Goal: Complete application form: Complete application form

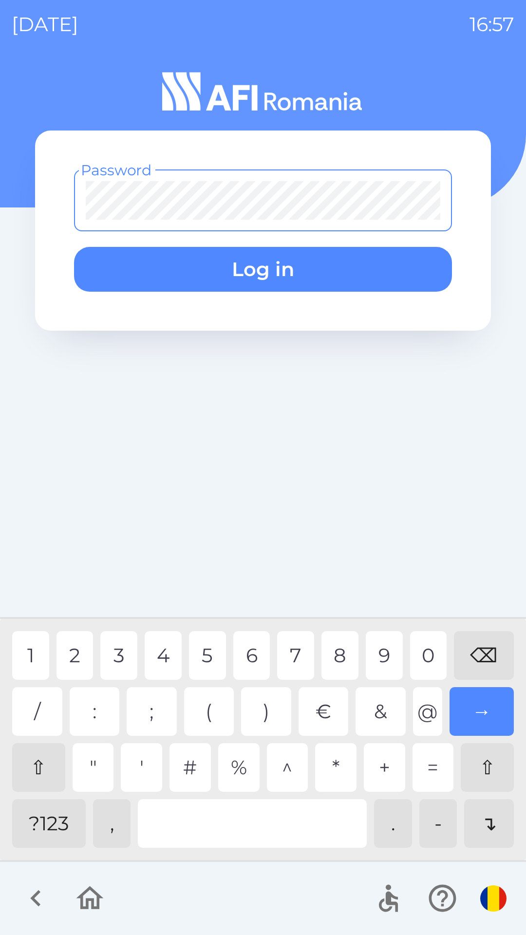
click at [27, 823] on div "?123" at bounding box center [49, 823] width 74 height 49
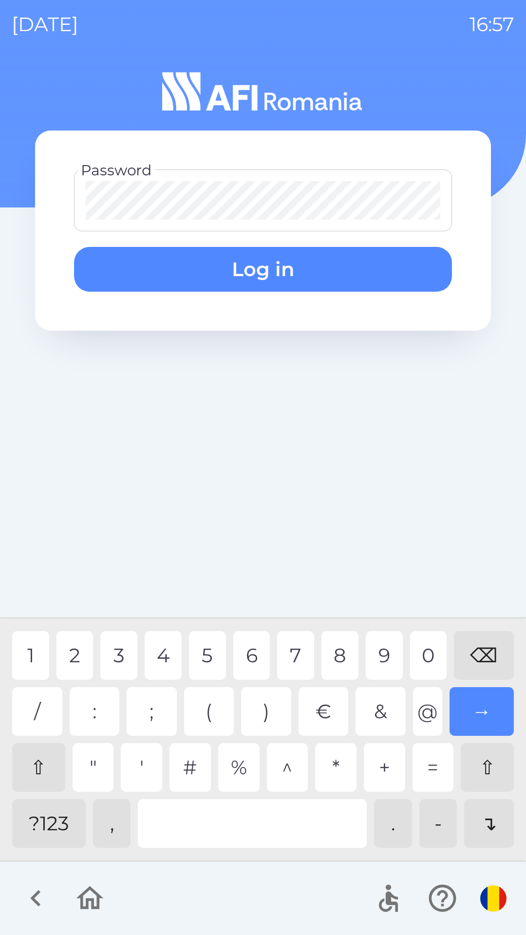
click at [119, 657] on div "3" at bounding box center [118, 655] width 37 height 49
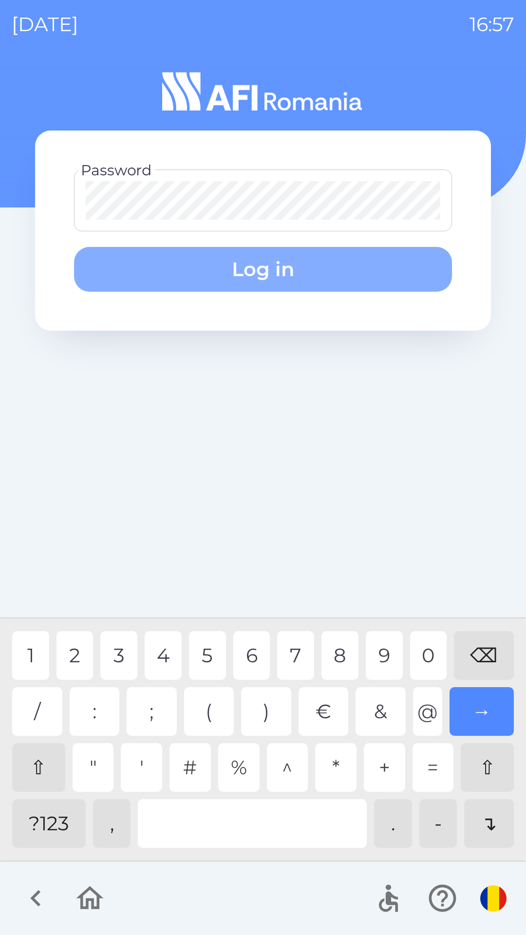
click at [295, 269] on button "Log in" at bounding box center [263, 269] width 378 height 45
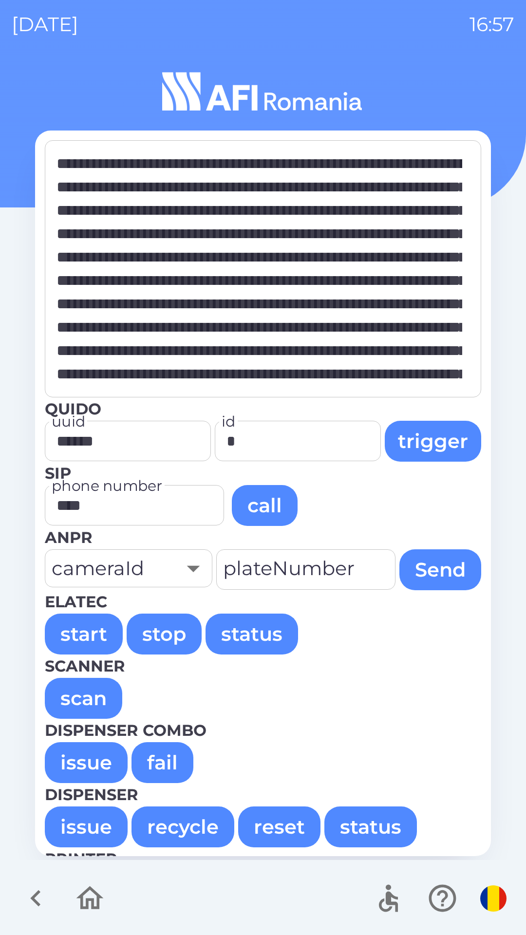
click at [79, 768] on button "issue" at bounding box center [86, 762] width 83 height 41
click at [80, 756] on button "issue" at bounding box center [86, 762] width 83 height 41
click at [60, 757] on button "issue" at bounding box center [86, 762] width 83 height 41
type textarea "**********"
click at [79, 905] on icon "button" at bounding box center [90, 898] width 33 height 33
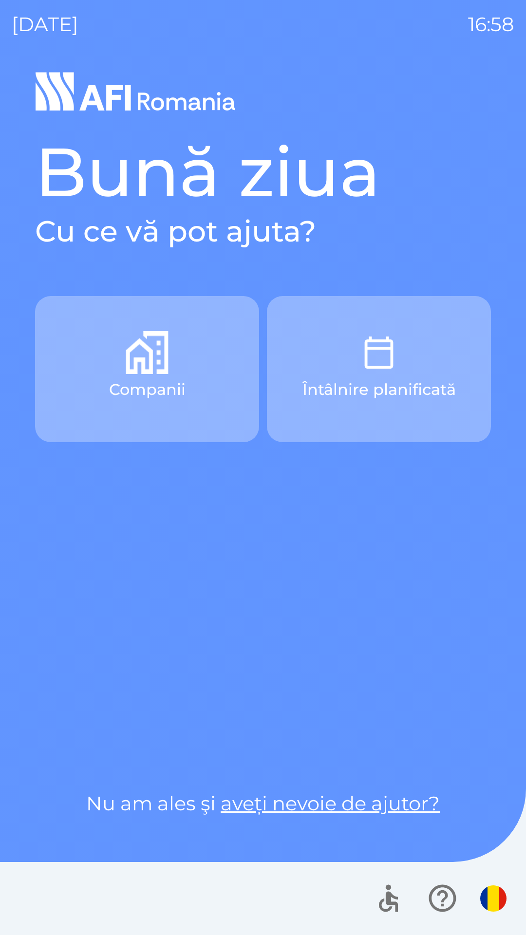
click at [101, 904] on div at bounding box center [263, 898] width 526 height 73
click at [105, 891] on div at bounding box center [263, 898] width 526 height 73
click at [180, 406] on button "Companii" at bounding box center [147, 369] width 224 height 146
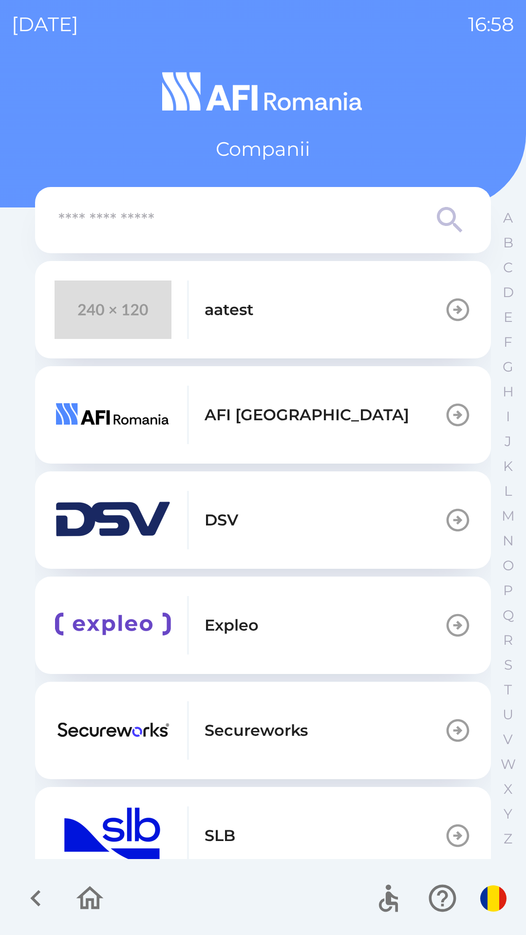
click at [364, 316] on button "aatest" at bounding box center [263, 309] width 456 height 97
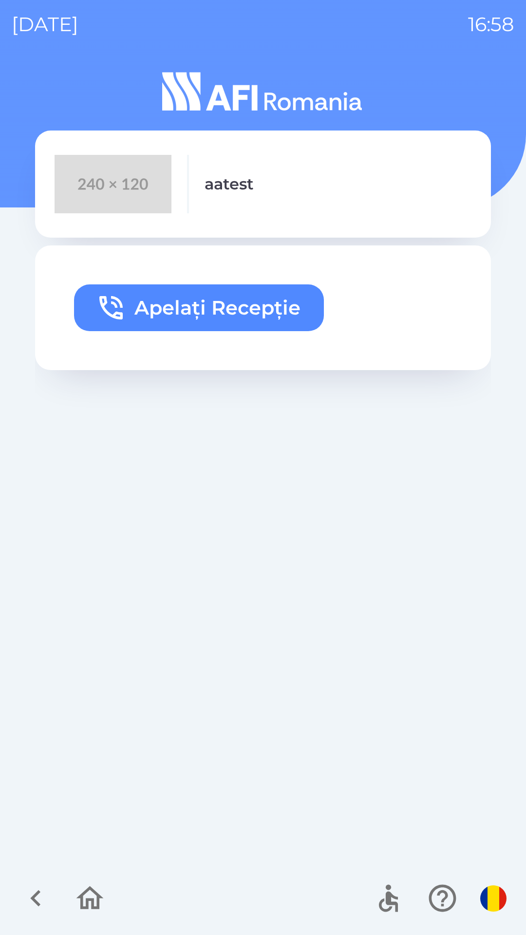
click at [265, 315] on button "Apelați Recepție" at bounding box center [199, 307] width 250 height 47
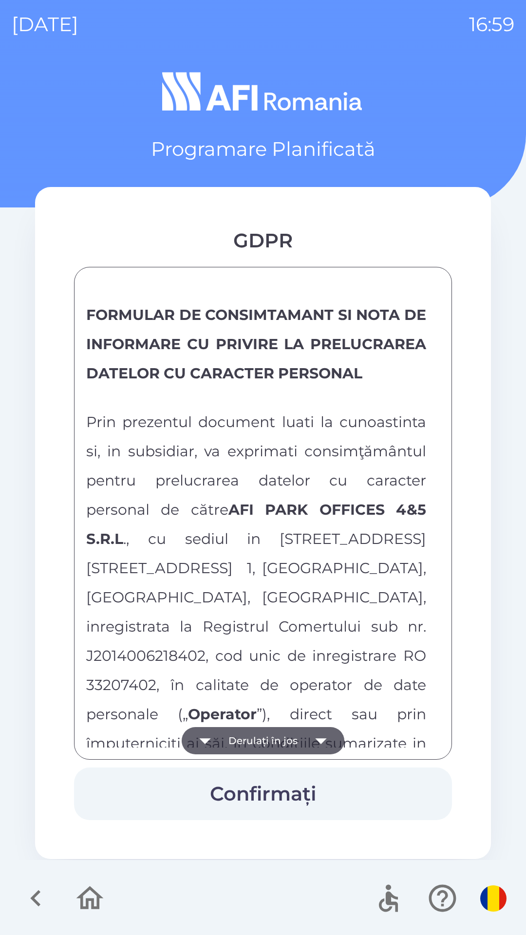
click at [247, 729] on button "Derulați în jos" at bounding box center [263, 740] width 163 height 27
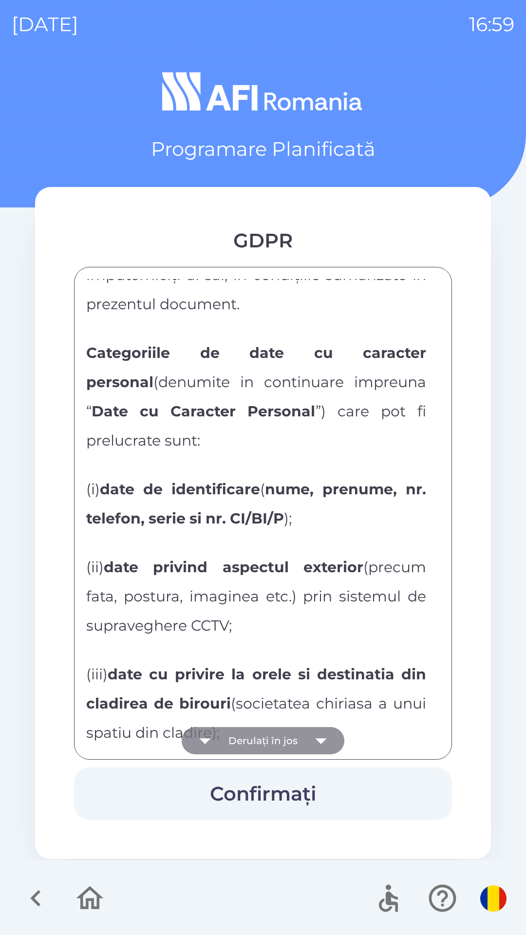
click at [246, 744] on button "Derulați în jos" at bounding box center [263, 740] width 163 height 27
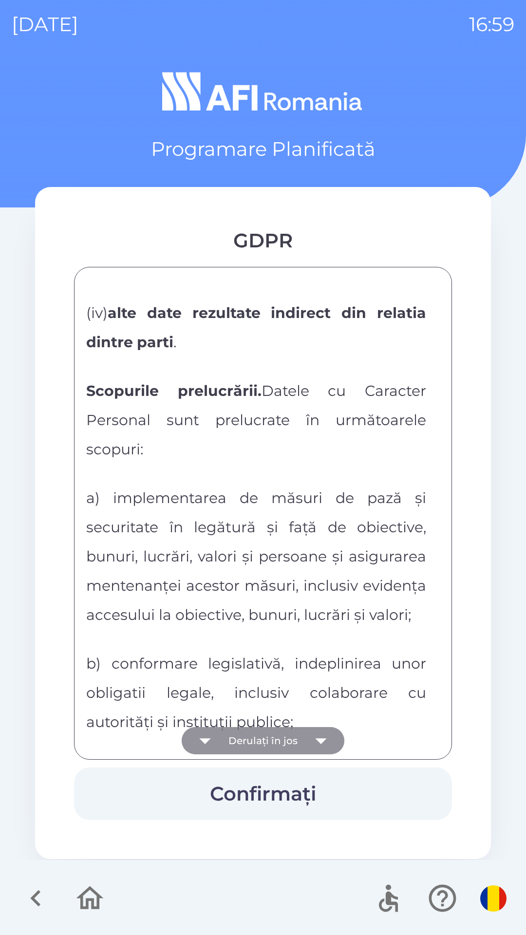
click at [240, 743] on button "Derulați în jos" at bounding box center [263, 740] width 163 height 27
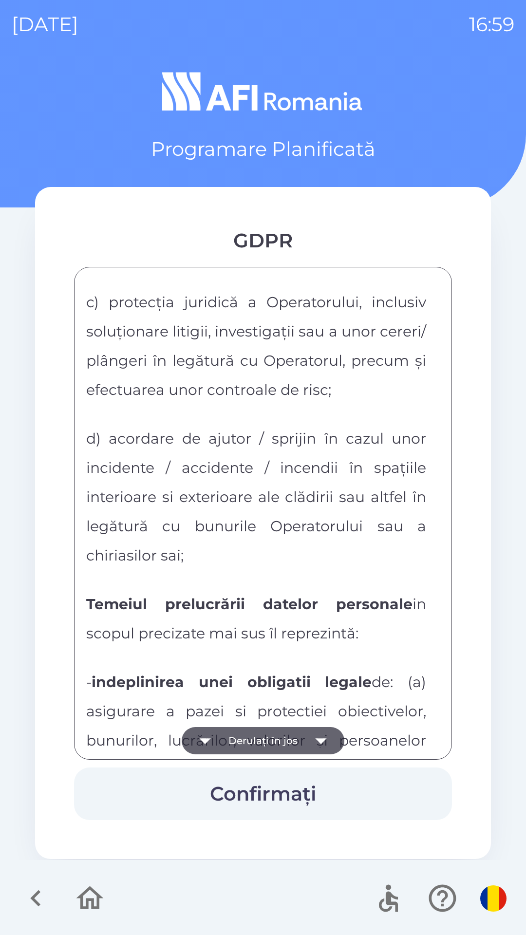
click at [235, 736] on button "Derulați în jos" at bounding box center [263, 740] width 163 height 27
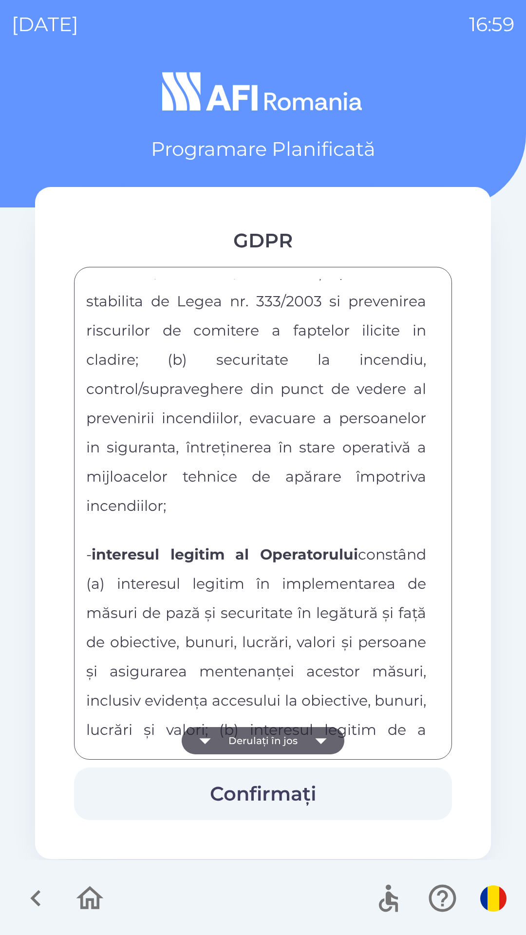
click at [235, 741] on button "Derulați în jos" at bounding box center [263, 740] width 163 height 27
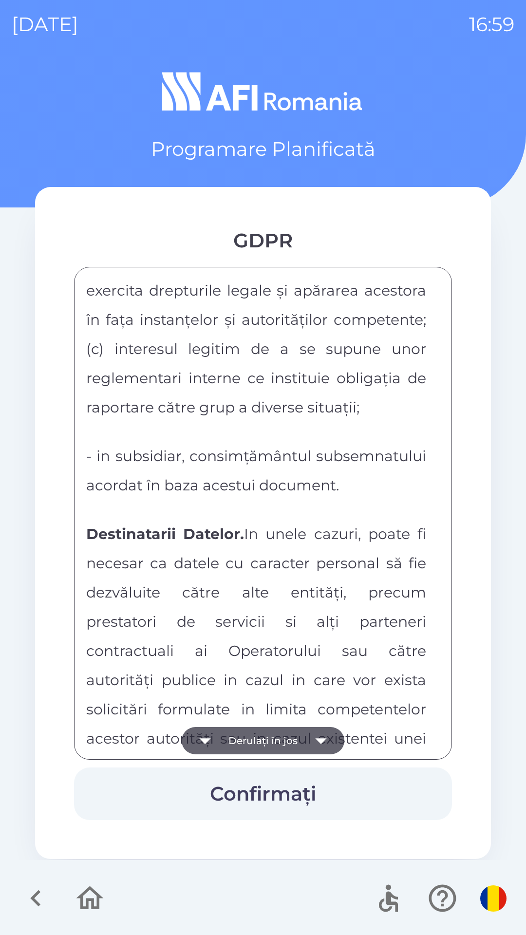
click at [230, 739] on button "Derulați în jos" at bounding box center [263, 740] width 163 height 27
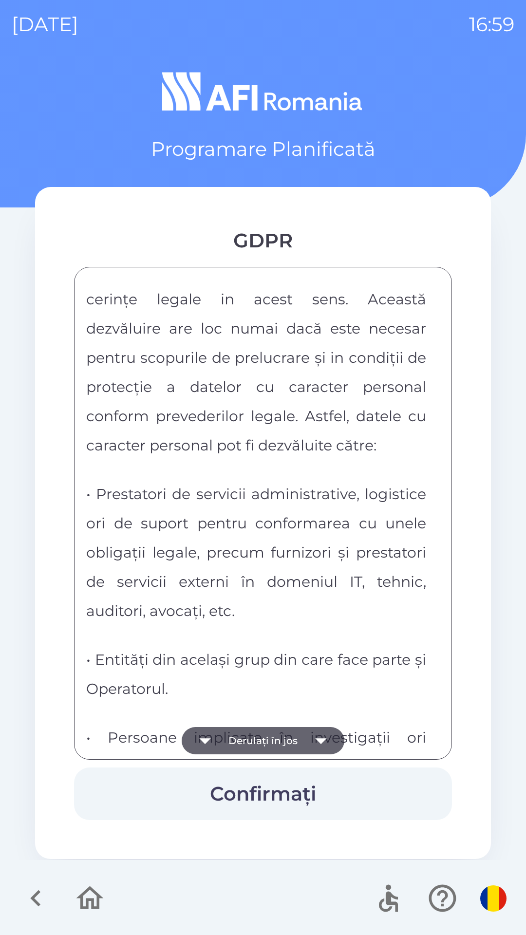
click at [228, 738] on button "Derulați în jos" at bounding box center [263, 740] width 163 height 27
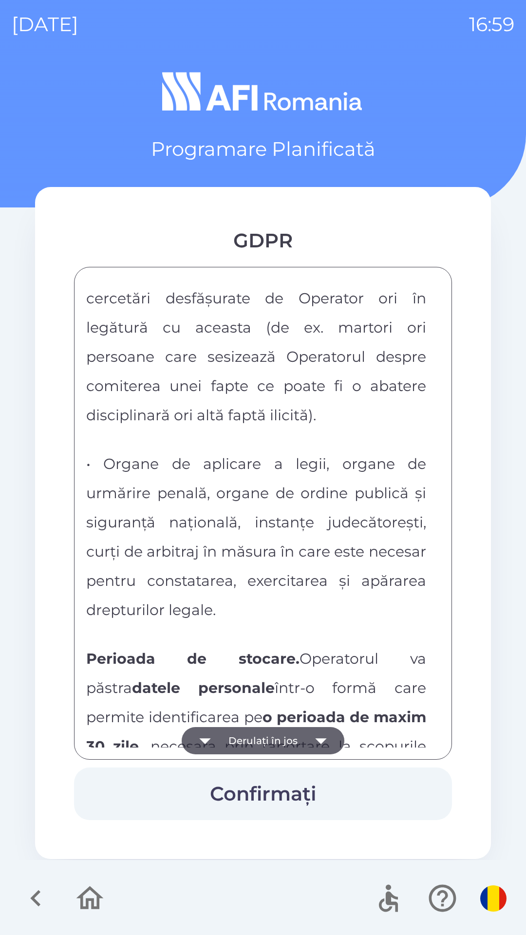
click at [227, 746] on button "Derulați în jos" at bounding box center [263, 740] width 163 height 27
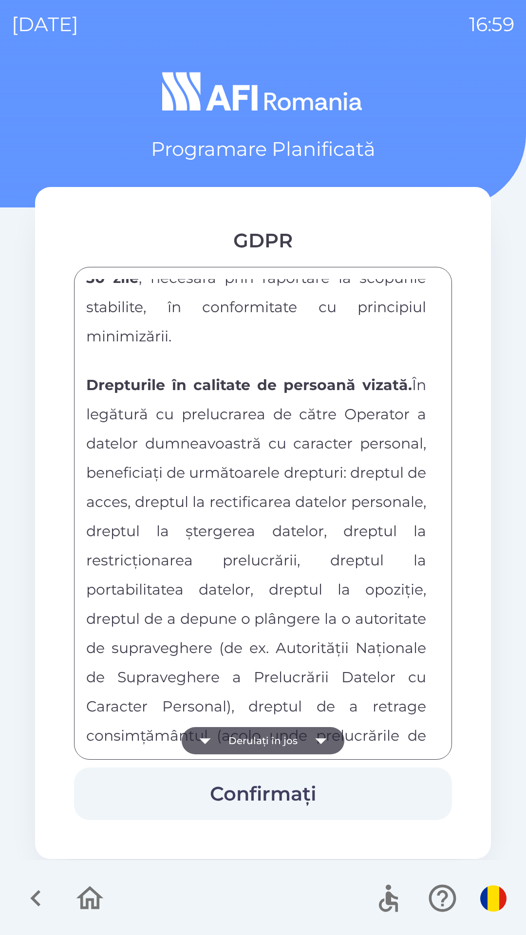
click at [227, 744] on button "Derulați în jos" at bounding box center [263, 740] width 163 height 27
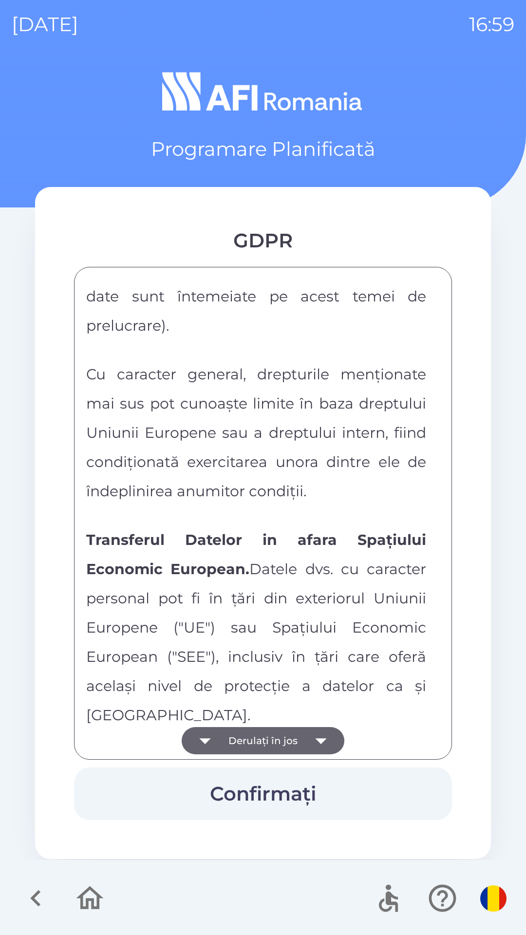
click at [227, 738] on button "Derulați în jos" at bounding box center [263, 740] width 163 height 27
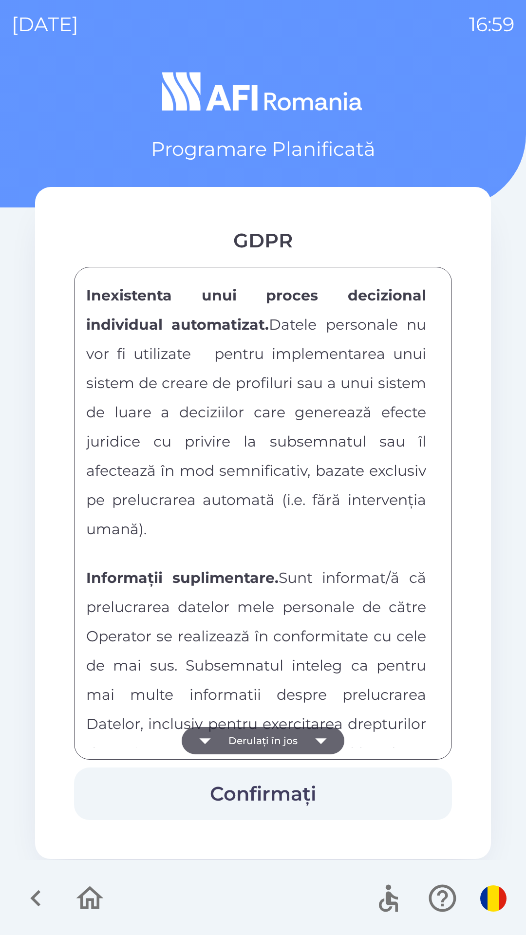
click at [228, 736] on button "Derulați în jos" at bounding box center [263, 740] width 163 height 27
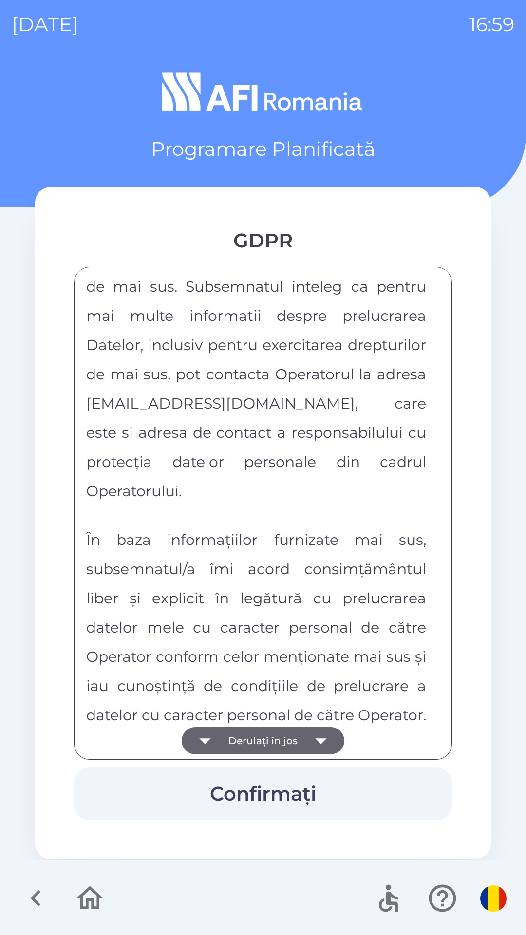
click at [228, 739] on div "FORMULAR DE CONSIMTAMANT SI NOTA DE INFORMARE CU PRIVIRE LA PRELUCRAREA DATELOR…" at bounding box center [263, 513] width 354 height 469
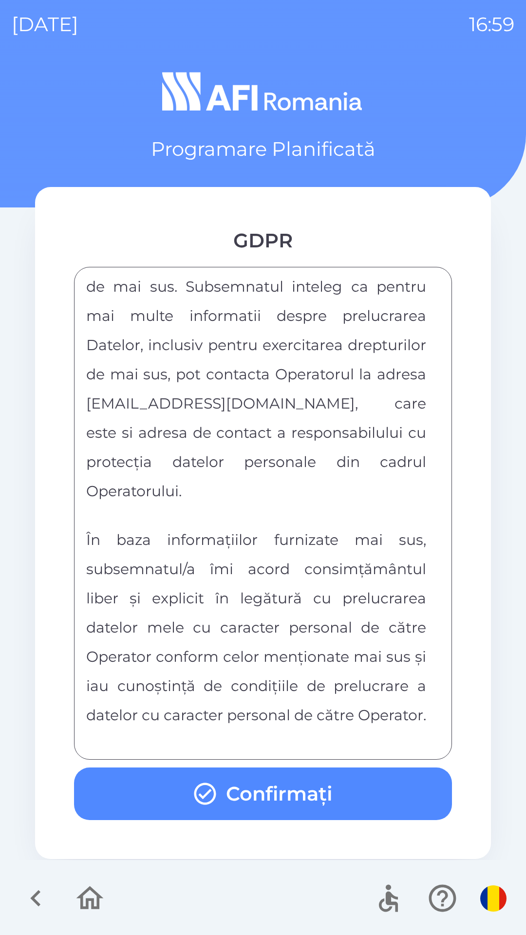
click at [227, 744] on div "FORMULAR DE CONSIMTAMANT SI NOTA DE INFORMARE CU PRIVIRE LA PRELUCRAREA DATELOR…" at bounding box center [263, 513] width 354 height 469
click at [244, 797] on button "Confirmați" at bounding box center [263, 794] width 378 height 53
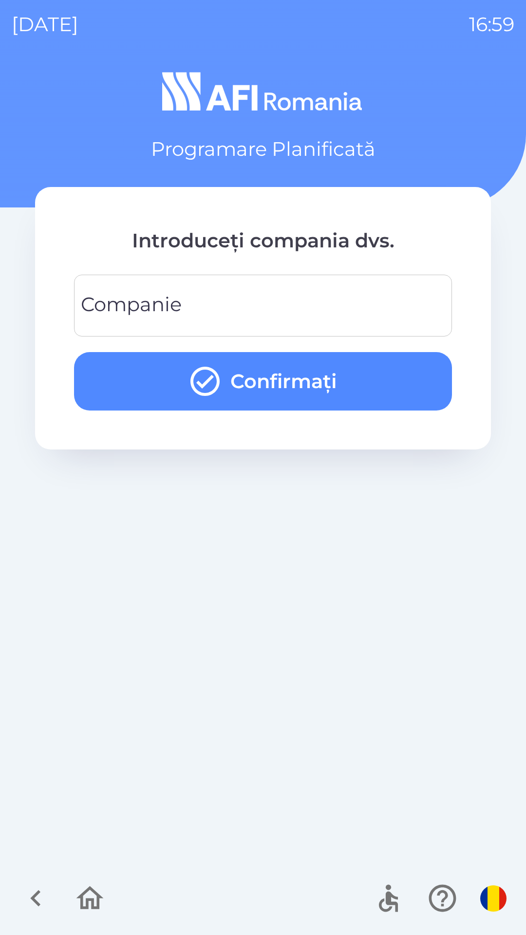
click at [356, 296] on input "Companie" at bounding box center [263, 305] width 355 height 38
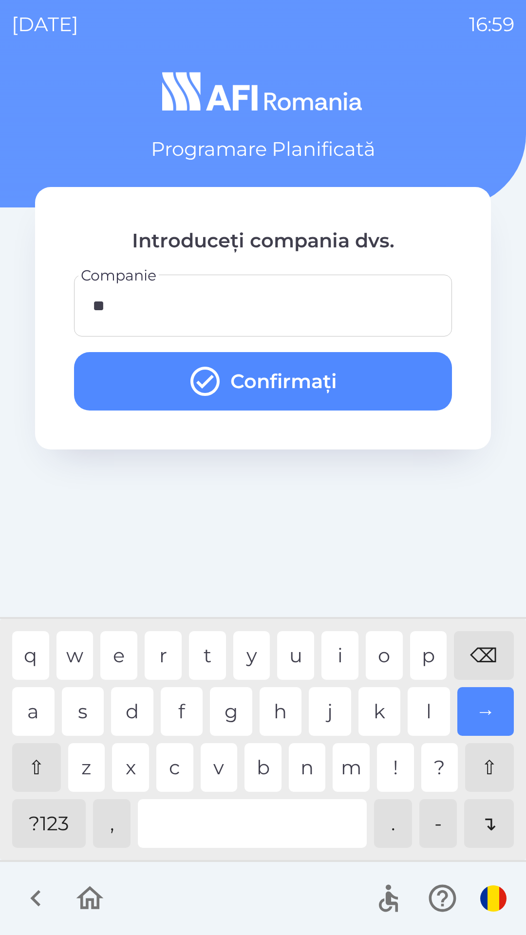
click at [218, 653] on div "t" at bounding box center [207, 655] width 37 height 49
type input "***"
click at [348, 384] on button "Confirmați" at bounding box center [263, 381] width 378 height 58
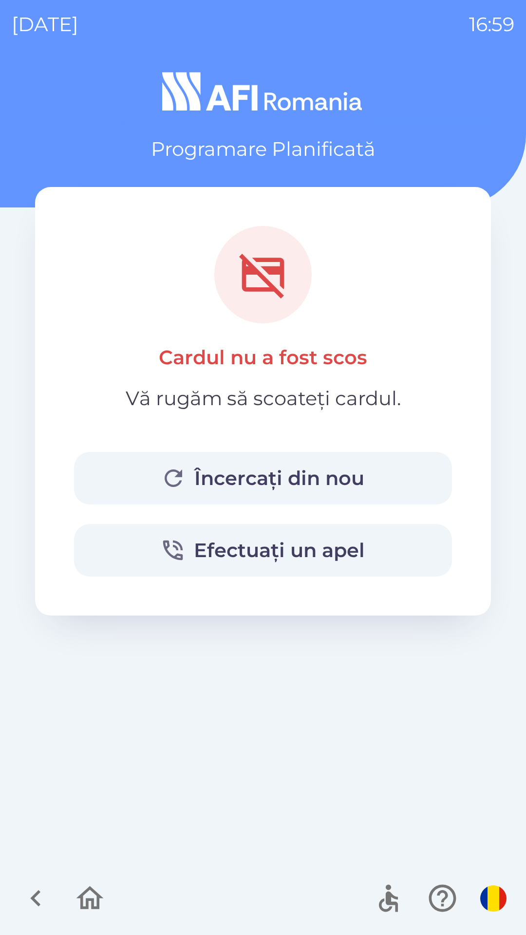
click at [133, 472] on button "Încercați din nou" at bounding box center [263, 478] width 378 height 53
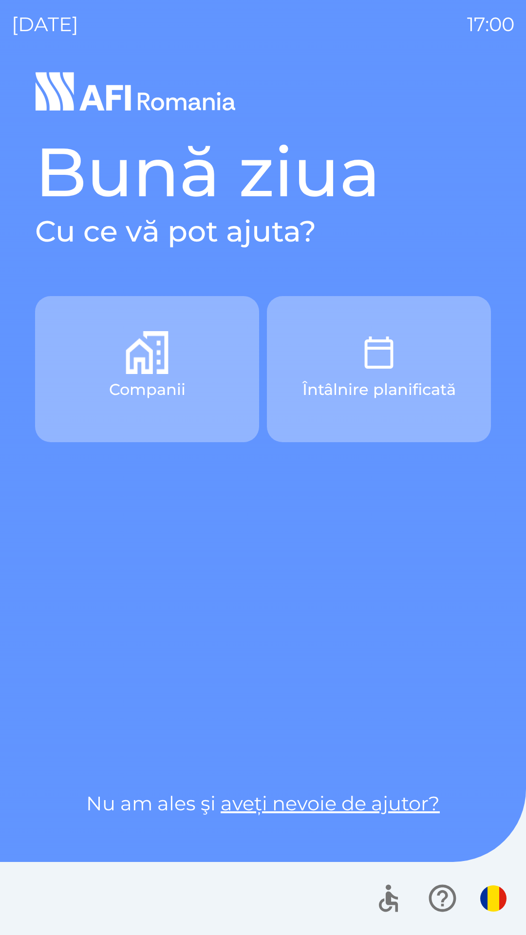
click at [87, 407] on button "Companii" at bounding box center [147, 369] width 224 height 146
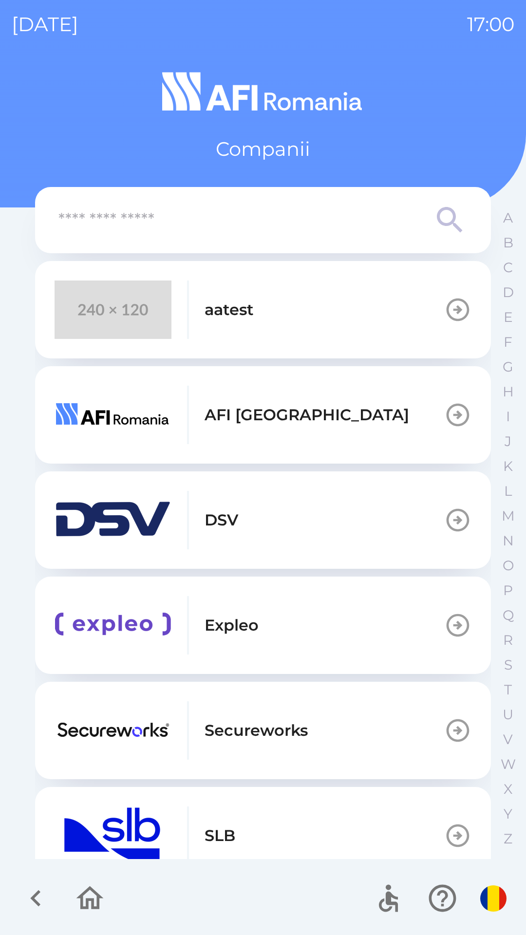
click at [125, 292] on img "button" at bounding box center [113, 310] width 117 height 58
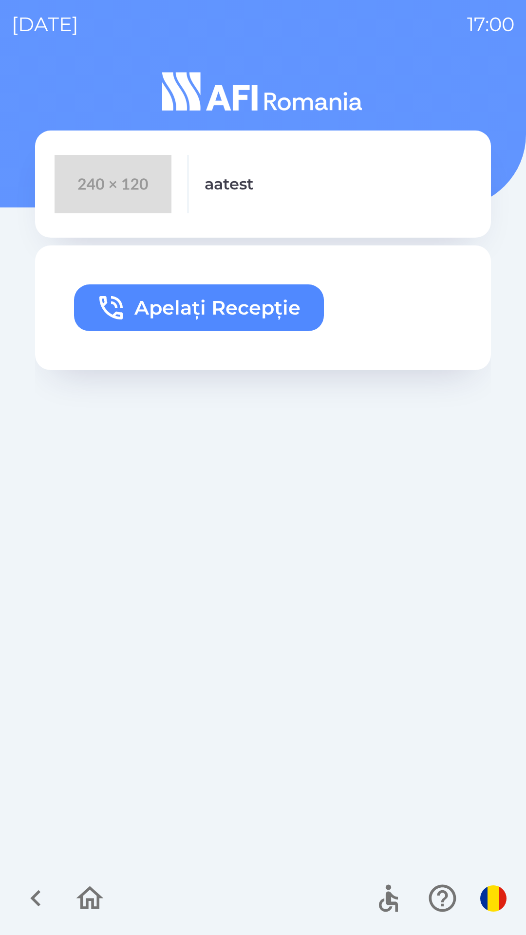
click at [246, 311] on button "Apelați Recepție" at bounding box center [199, 307] width 250 height 47
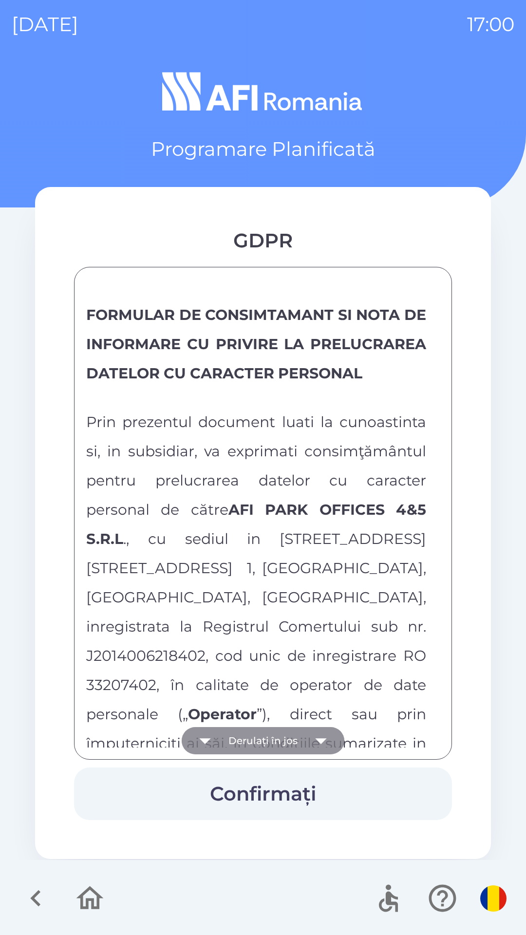
click at [268, 736] on button "Derulați în jos" at bounding box center [263, 740] width 163 height 27
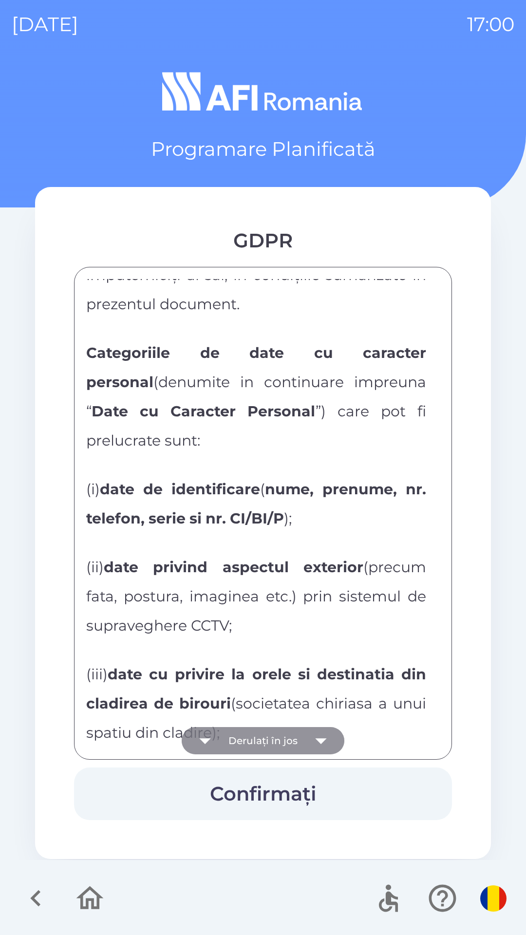
click at [274, 733] on button "Derulați în jos" at bounding box center [263, 740] width 163 height 27
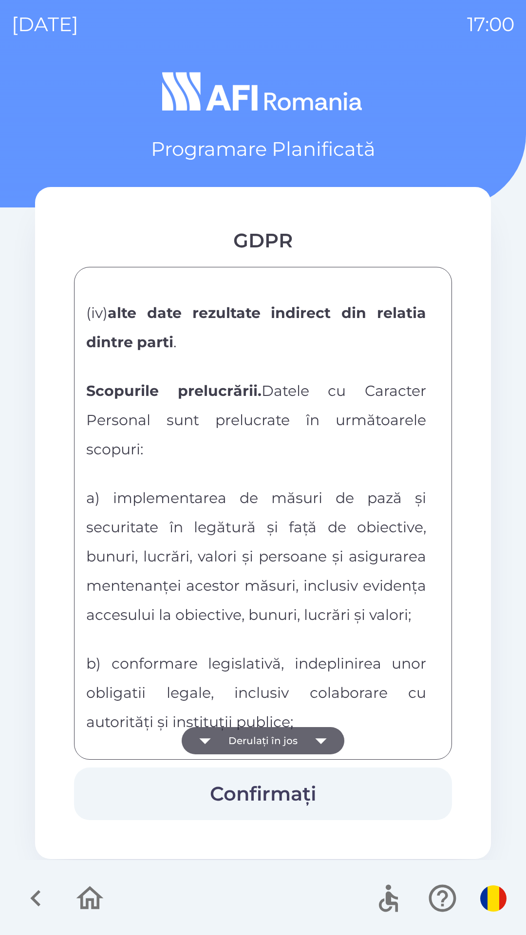
click at [277, 736] on button "Derulați în jos" at bounding box center [263, 740] width 163 height 27
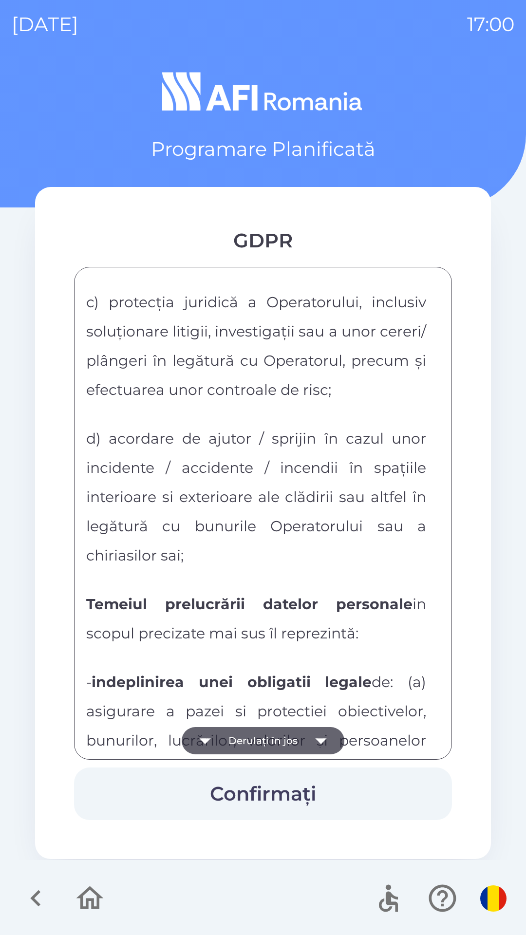
click at [276, 738] on button "Derulați în jos" at bounding box center [263, 740] width 163 height 27
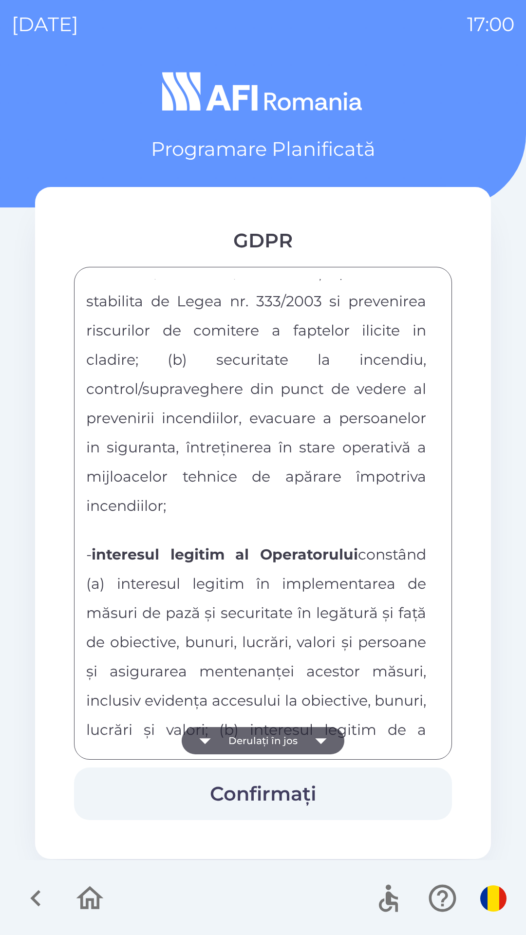
click at [279, 734] on button "Derulați în jos" at bounding box center [263, 740] width 163 height 27
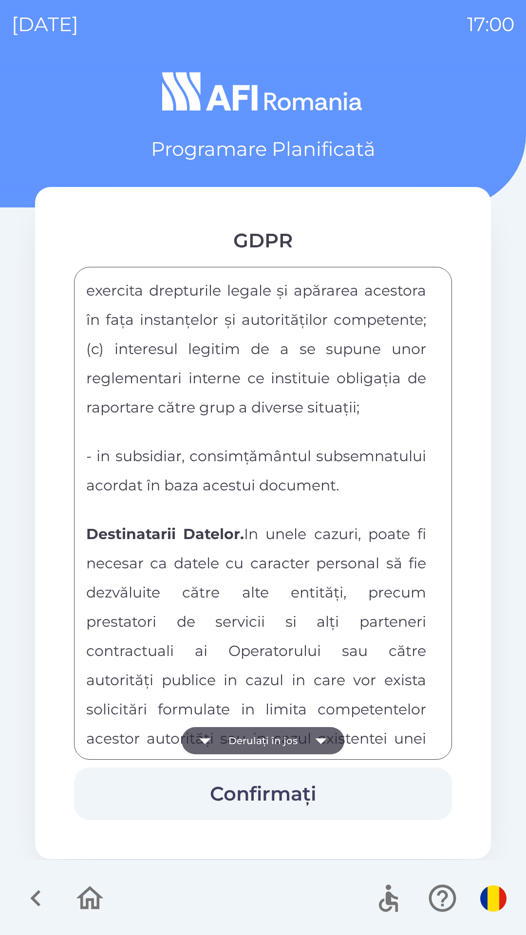
click at [278, 734] on button "Derulați în jos" at bounding box center [263, 740] width 163 height 27
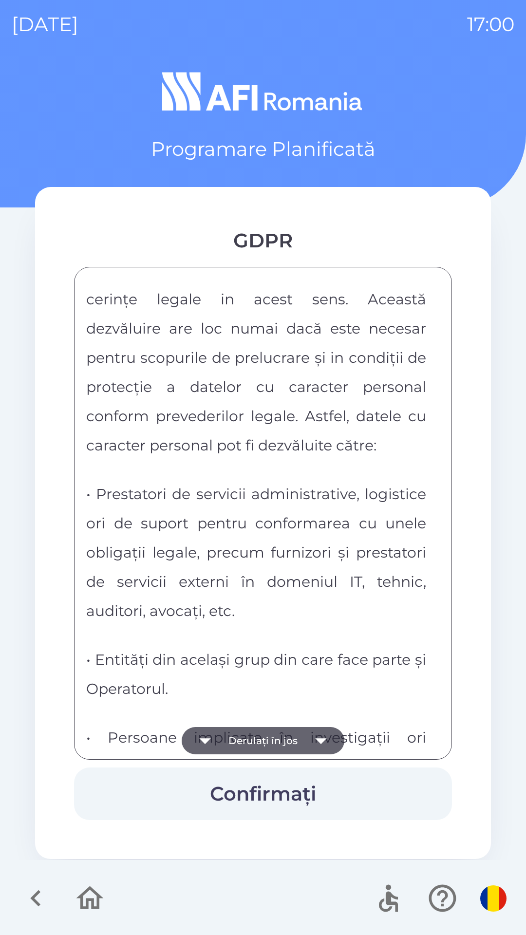
click at [279, 737] on button "Derulați în jos" at bounding box center [263, 740] width 163 height 27
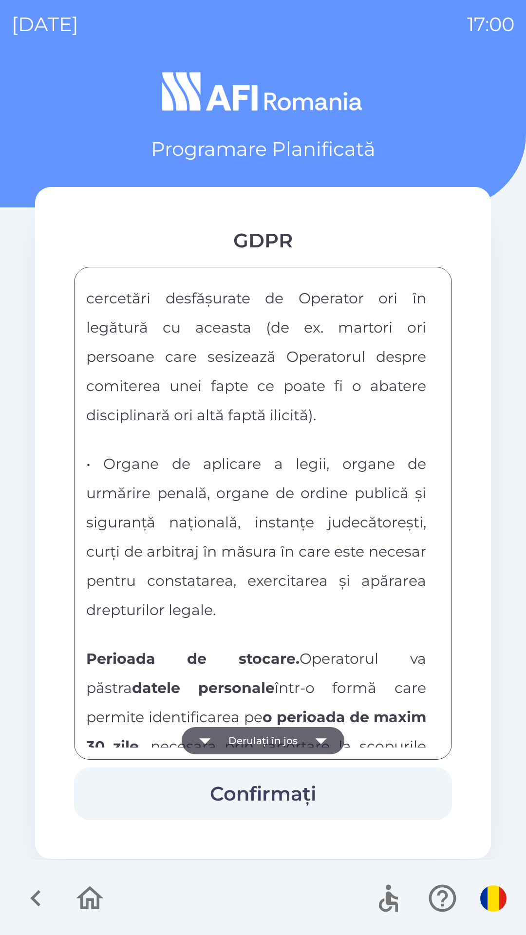
click at [280, 739] on button "Derulați în jos" at bounding box center [263, 740] width 163 height 27
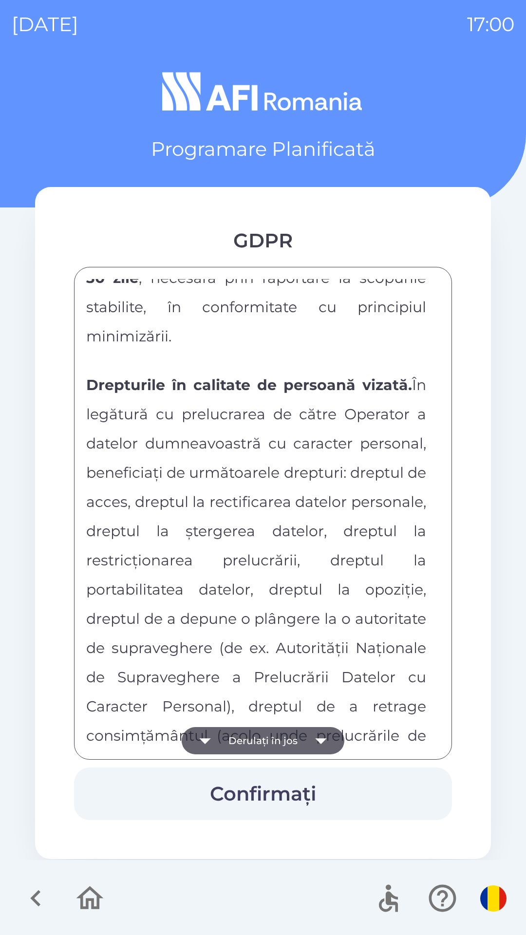
click at [284, 735] on button "Derulați în jos" at bounding box center [263, 740] width 163 height 27
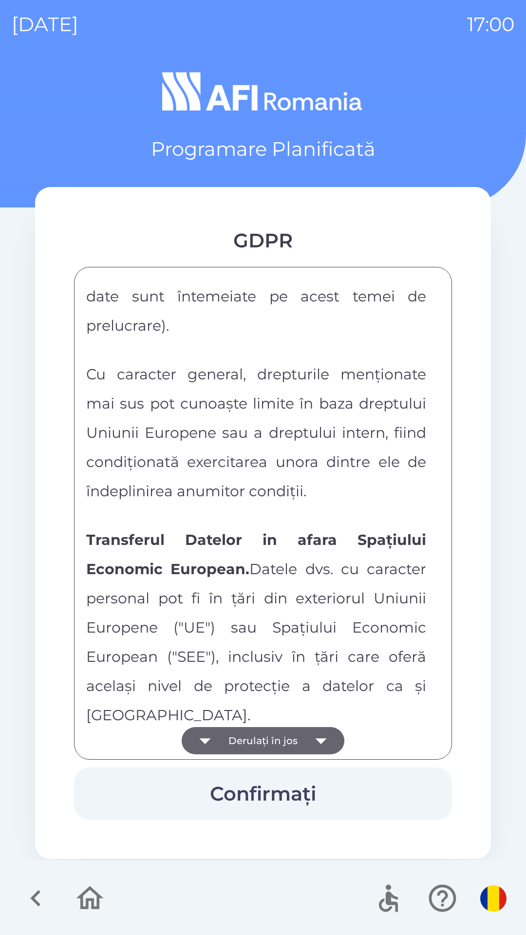
click at [285, 735] on button "Derulați în jos" at bounding box center [263, 740] width 163 height 27
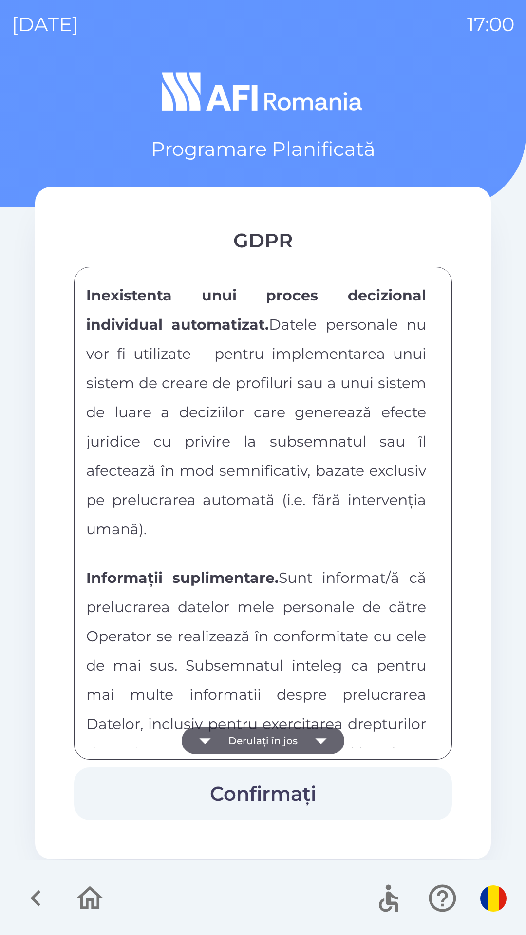
click at [285, 733] on button "Derulați în jos" at bounding box center [263, 740] width 163 height 27
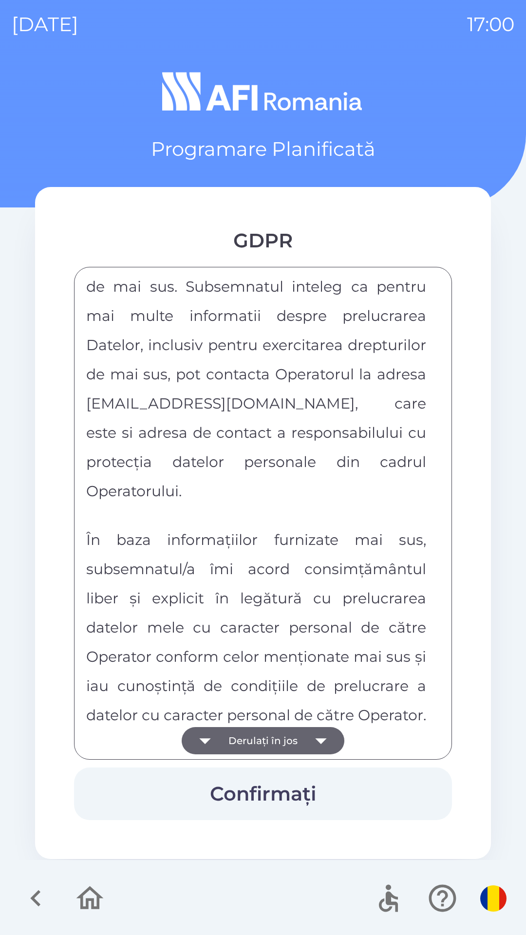
click at [285, 736] on div "FORMULAR DE CONSIMTAMANT SI NOTA DE INFORMARE CU PRIVIRE LA PRELUCRAREA DATELOR…" at bounding box center [263, 513] width 354 height 469
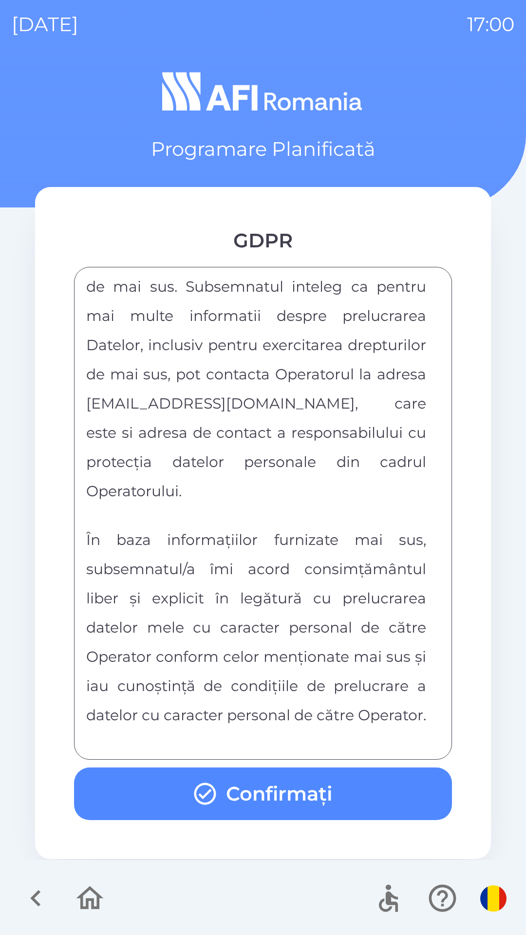
click at [285, 736] on div "FORMULAR DE CONSIMTAMANT SI NOTA DE INFORMARE CU PRIVIRE LA PRELUCRAREA DATELOR…" at bounding box center [263, 513] width 354 height 469
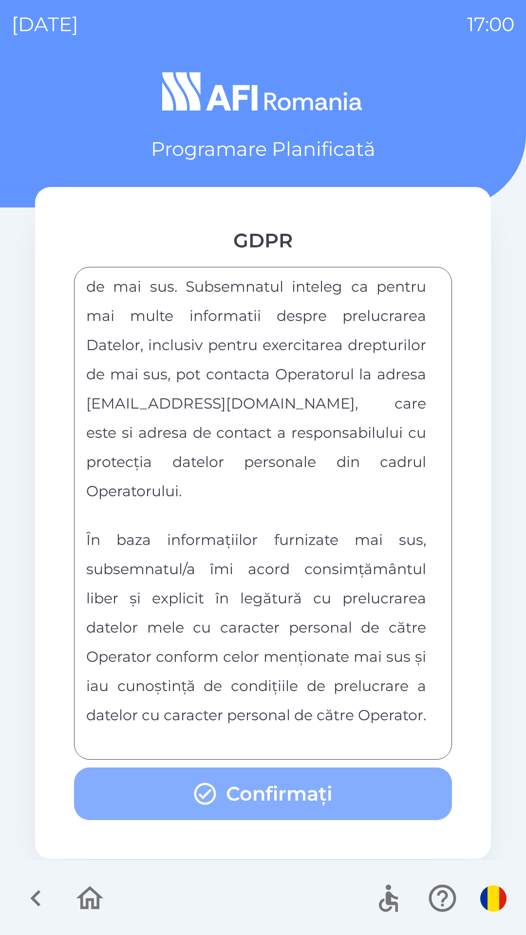
click at [257, 806] on button "Confirmați" at bounding box center [263, 794] width 378 height 53
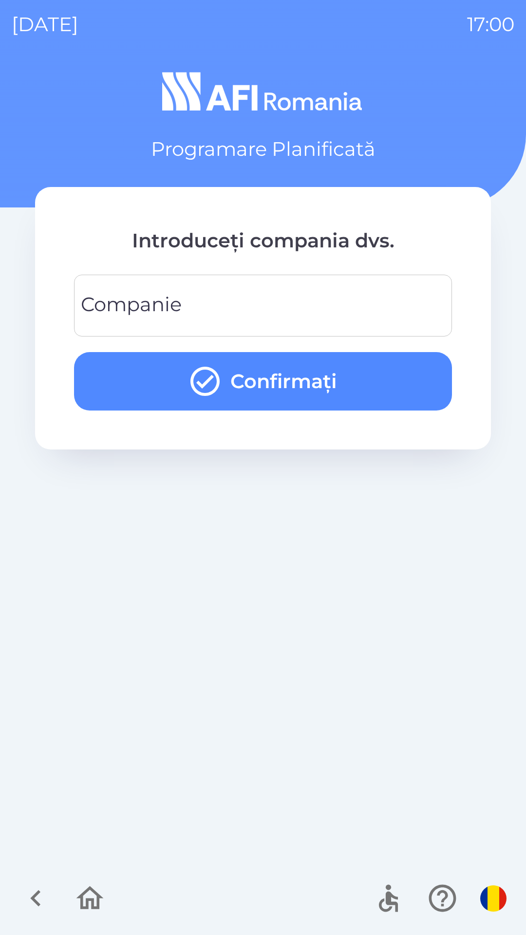
click at [269, 300] on input "Companie" at bounding box center [263, 305] width 355 height 38
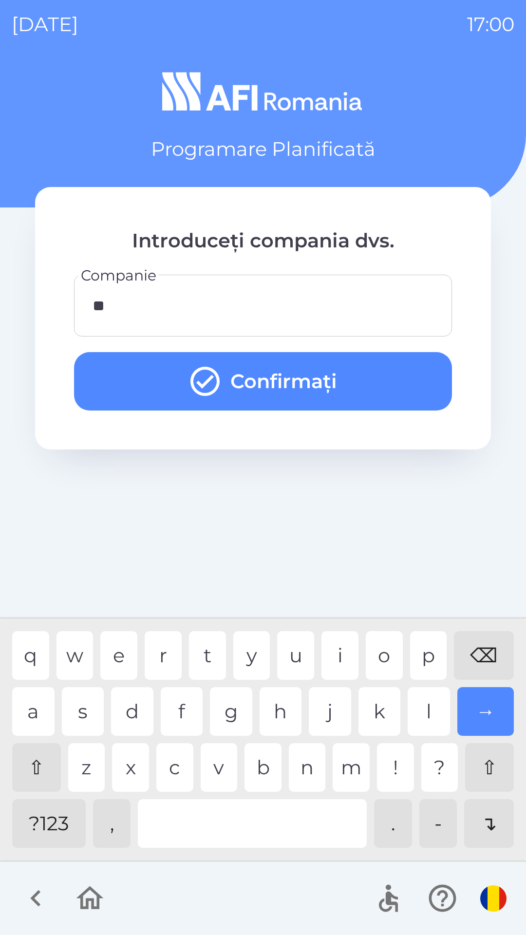
click at [206, 654] on div "t" at bounding box center [207, 655] width 37 height 49
type input "***"
click at [273, 368] on button "Confirmați" at bounding box center [263, 381] width 378 height 58
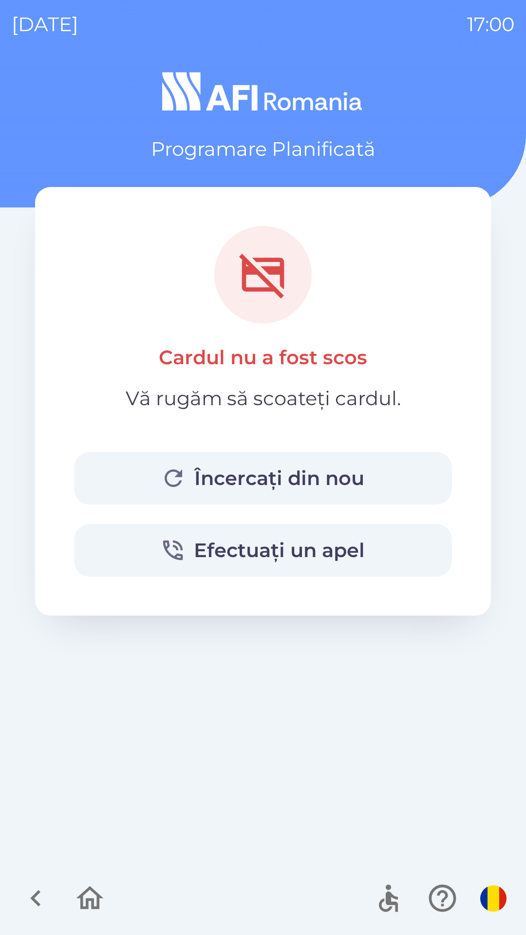
click at [136, 473] on button "Încercați din nou" at bounding box center [263, 478] width 378 height 53
click at [105, 470] on button "Încercați din nou" at bounding box center [263, 478] width 378 height 53
click at [148, 470] on button "Încercați din nou" at bounding box center [263, 478] width 378 height 53
click at [161, 474] on icon "button" at bounding box center [173, 478] width 26 height 26
click at [99, 474] on button "Încercați din nou" at bounding box center [263, 478] width 378 height 53
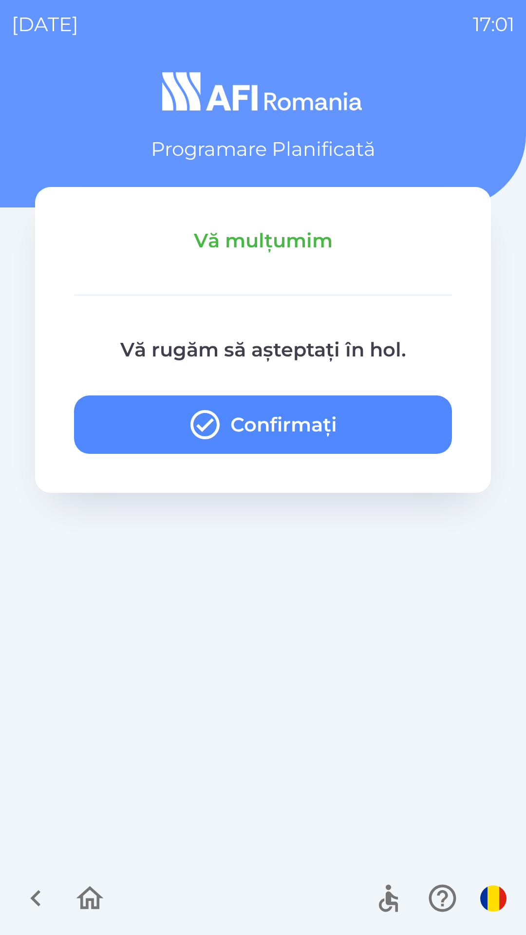
click at [184, 420] on button "Confirmați" at bounding box center [263, 425] width 378 height 58
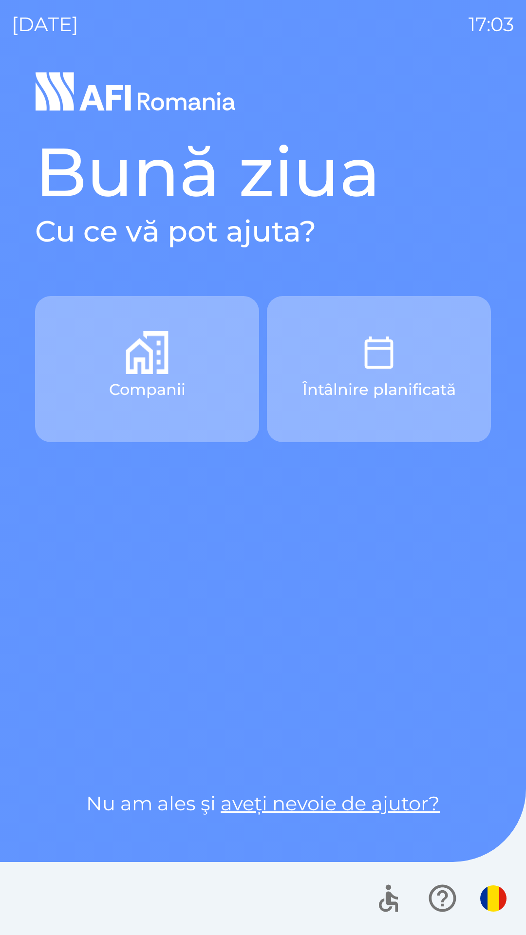
click at [151, 410] on button "Companii" at bounding box center [147, 369] width 224 height 146
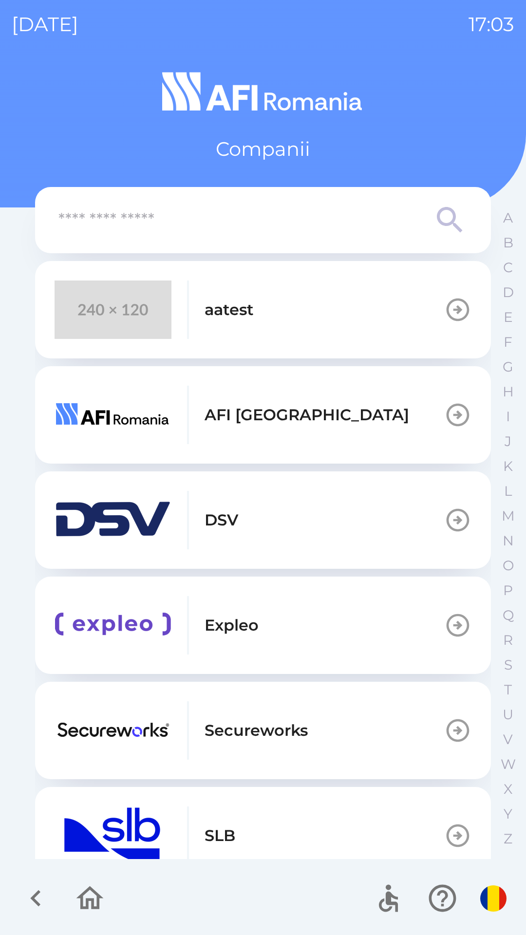
click at [249, 328] on div "aatest" at bounding box center [154, 310] width 199 height 58
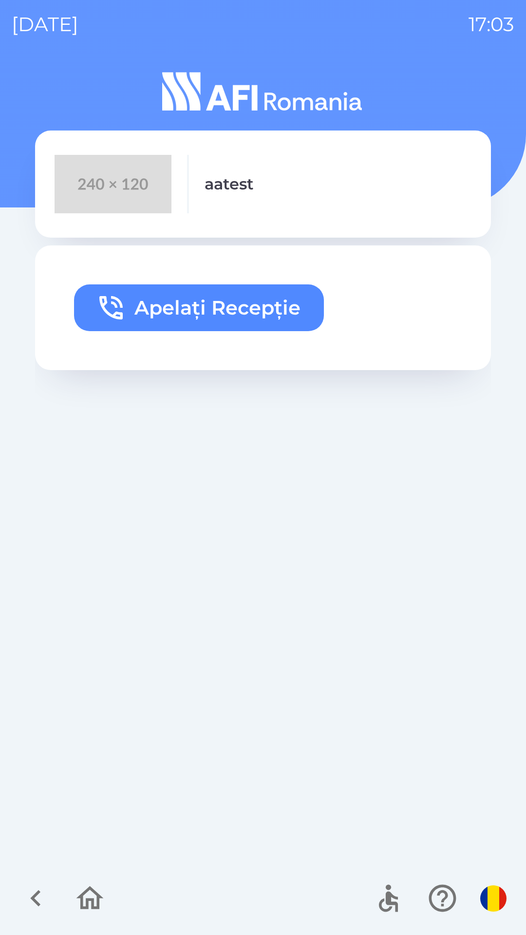
click at [195, 320] on button "Apelați Recepție" at bounding box center [199, 307] width 250 height 47
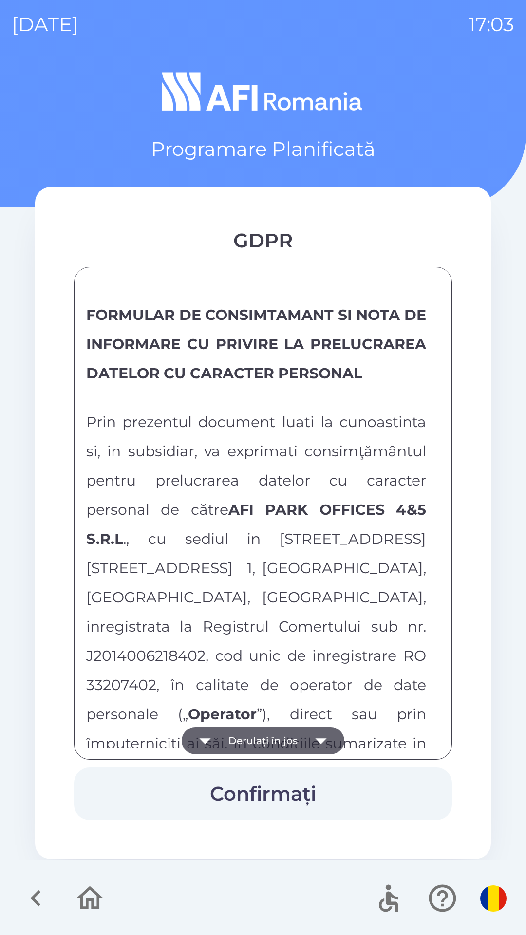
click at [273, 745] on button "Derulați în jos" at bounding box center [263, 740] width 163 height 27
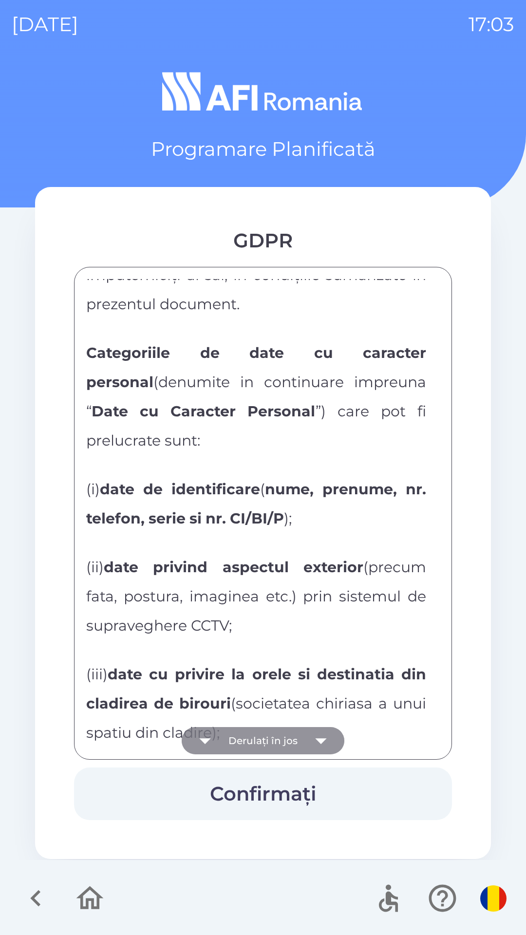
click at [257, 738] on button "Derulați în jos" at bounding box center [263, 740] width 163 height 27
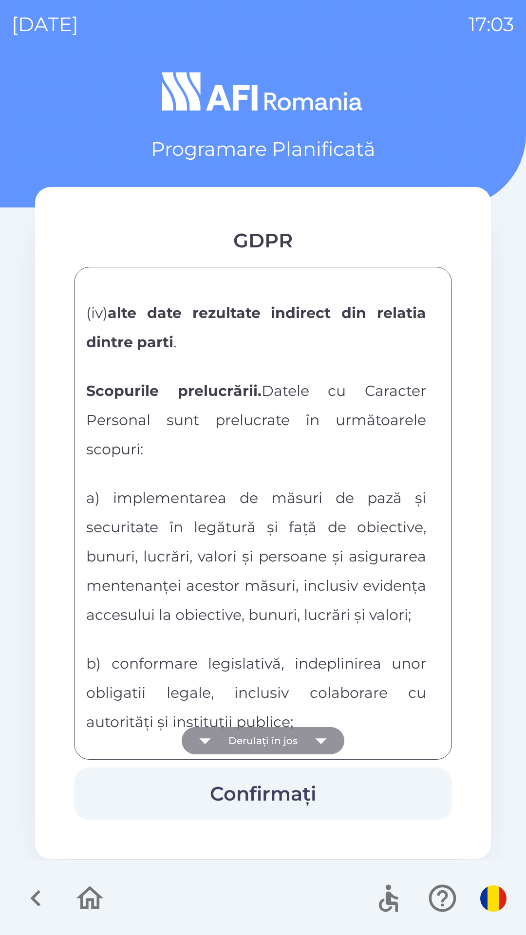
click at [258, 739] on button "Derulați în jos" at bounding box center [263, 740] width 163 height 27
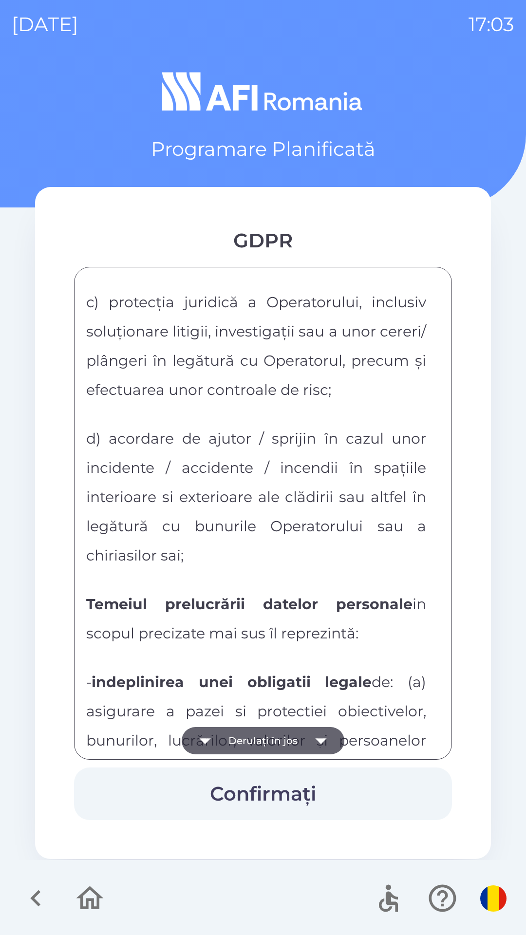
click at [256, 742] on button "Derulați în jos" at bounding box center [263, 740] width 163 height 27
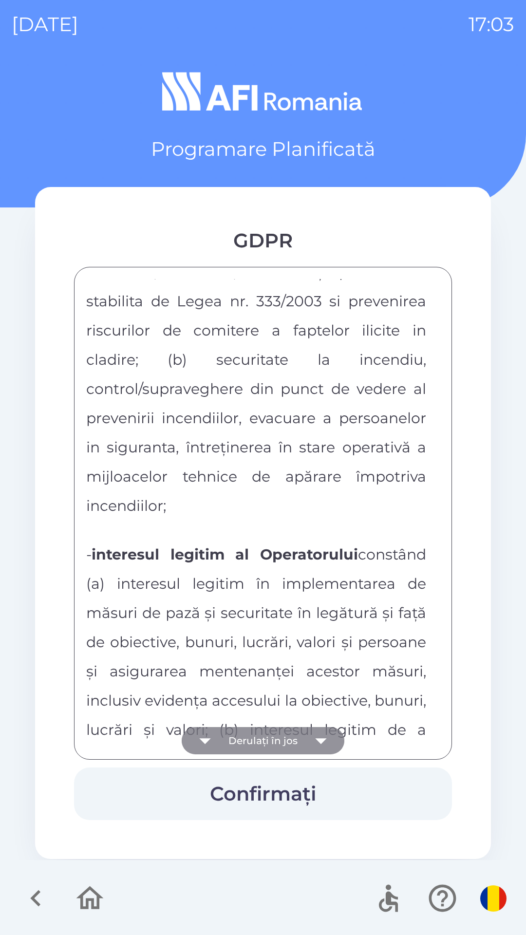
click at [255, 743] on button "Derulați în jos" at bounding box center [263, 740] width 163 height 27
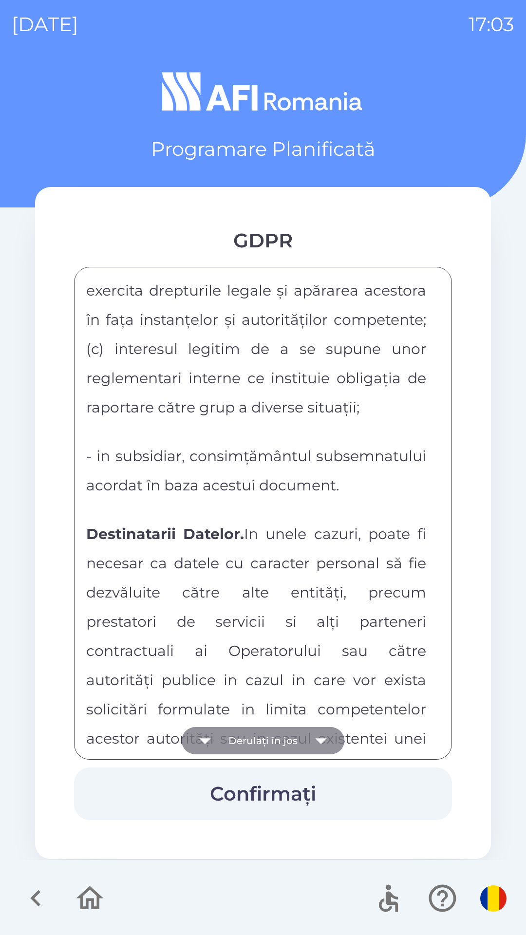
click at [259, 739] on button "Derulați în jos" at bounding box center [263, 740] width 163 height 27
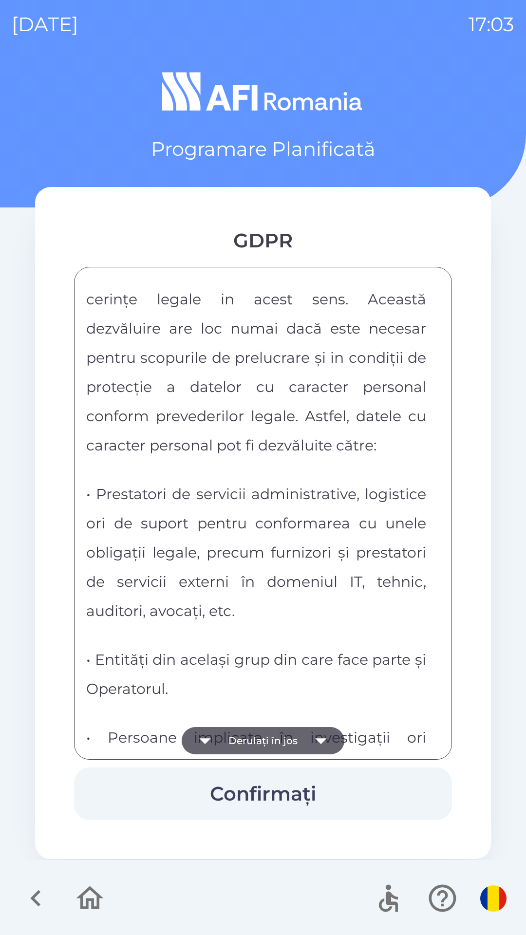
click at [264, 736] on button "Derulați în jos" at bounding box center [263, 740] width 163 height 27
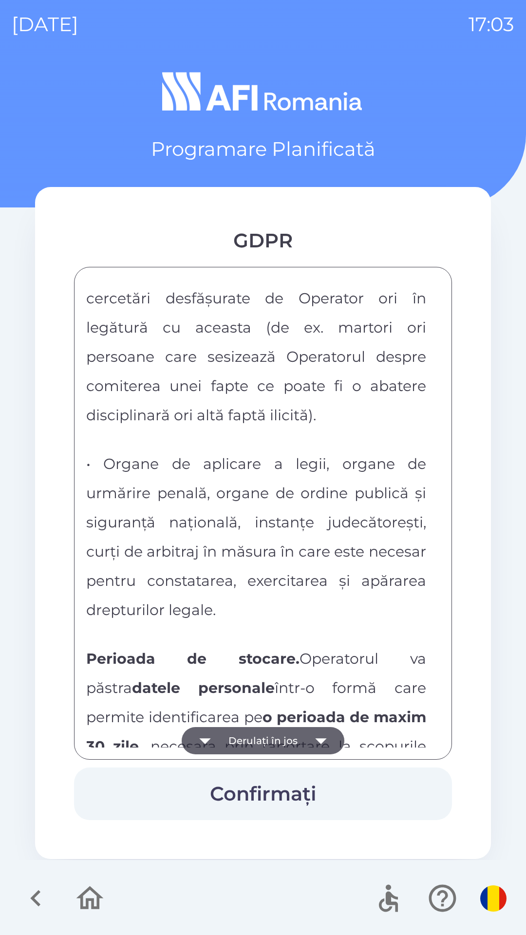
click at [269, 741] on button "Derulați în jos" at bounding box center [263, 740] width 163 height 27
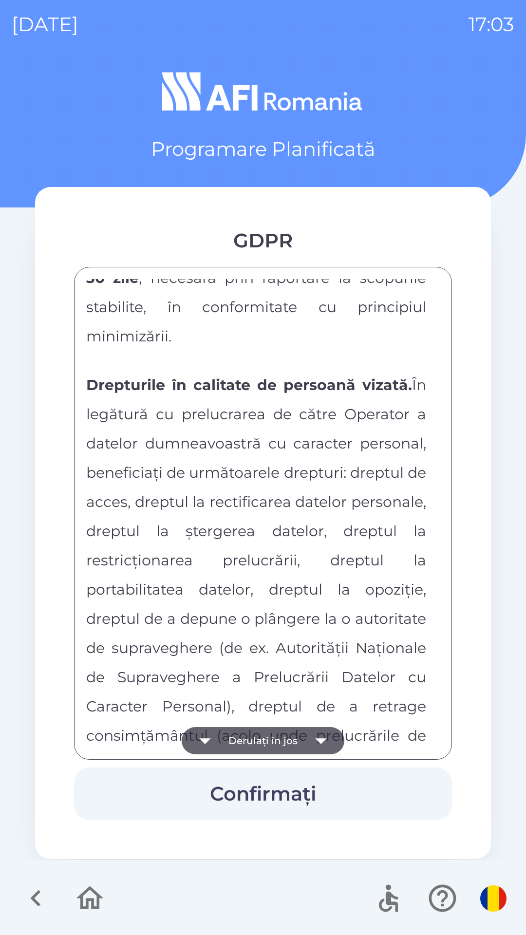
click at [269, 745] on button "Derulați în jos" at bounding box center [263, 740] width 163 height 27
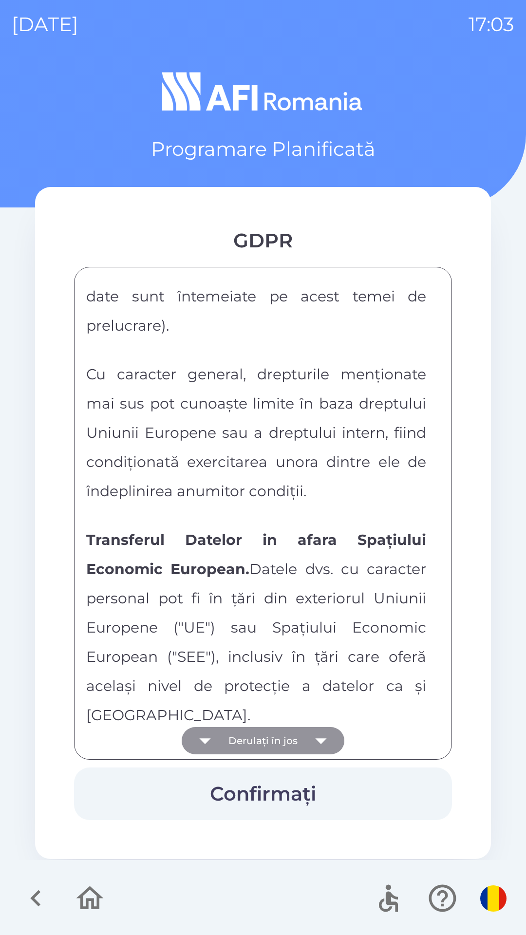
click at [270, 746] on button "Derulați în jos" at bounding box center [263, 740] width 163 height 27
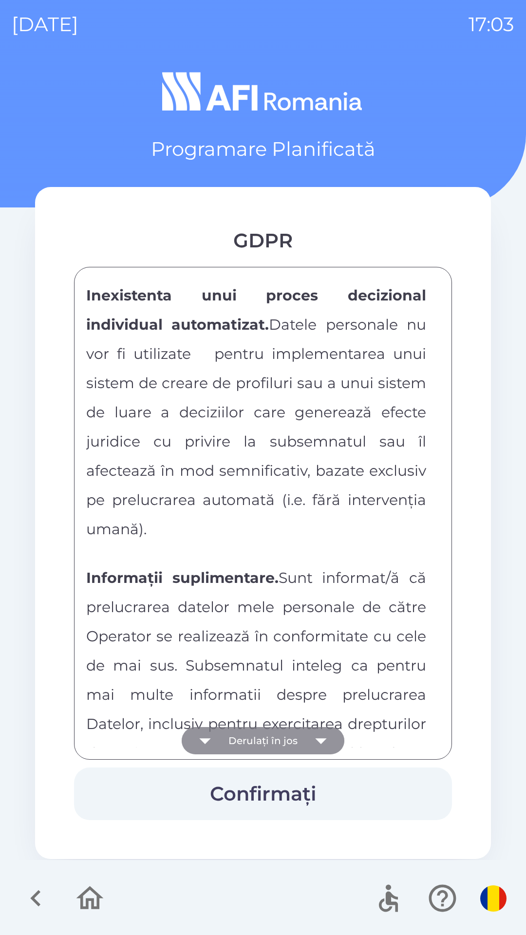
click at [273, 742] on button "Derulați în jos" at bounding box center [263, 740] width 163 height 27
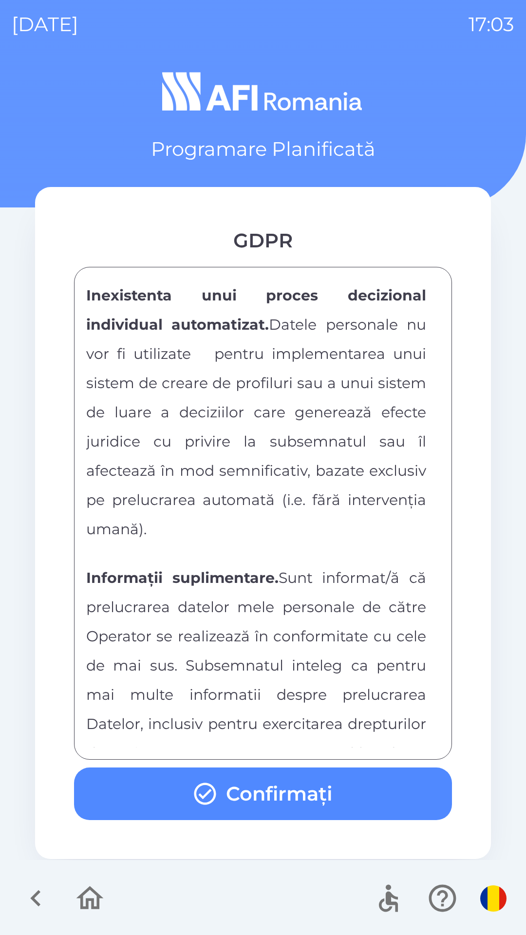
scroll to position [5123, 0]
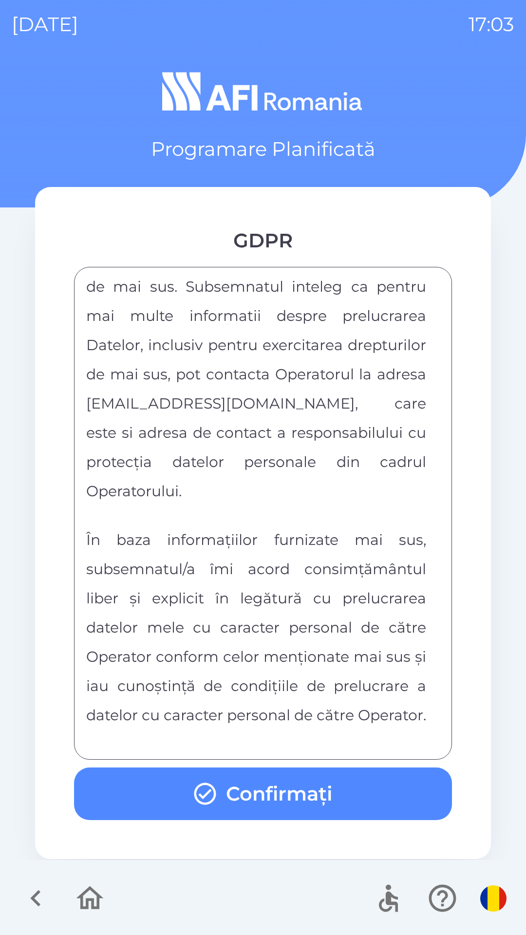
click at [273, 738] on div "FORMULAR DE CONSIMTAMANT SI NOTA DE INFORMARE CU PRIVIRE LA PRELUCRAREA DATELOR…" at bounding box center [263, 513] width 354 height 469
click at [269, 743] on div "FORMULAR DE CONSIMTAMANT SI NOTA DE INFORMARE CU PRIVIRE LA PRELUCRAREA DATELOR…" at bounding box center [263, 513] width 354 height 469
click at [180, 793] on button "Confirmați" at bounding box center [263, 794] width 378 height 53
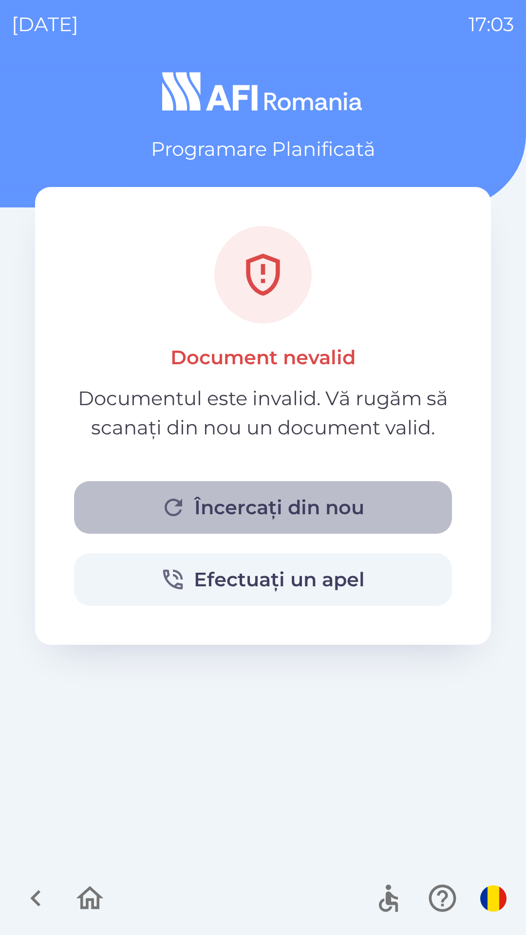
click at [137, 496] on button "Încercați din nou" at bounding box center [263, 507] width 378 height 53
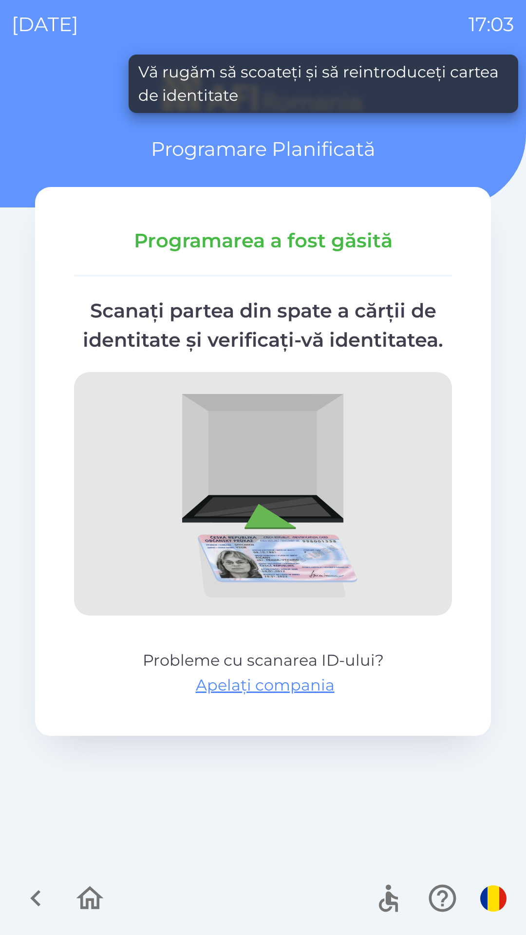
click at [148, 491] on img at bounding box center [263, 494] width 378 height 244
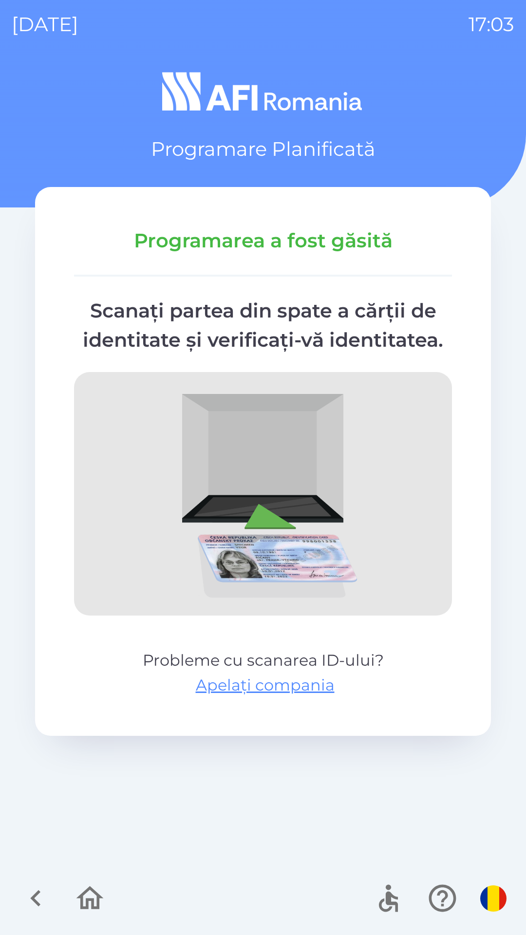
click at [151, 493] on img at bounding box center [263, 494] width 378 height 244
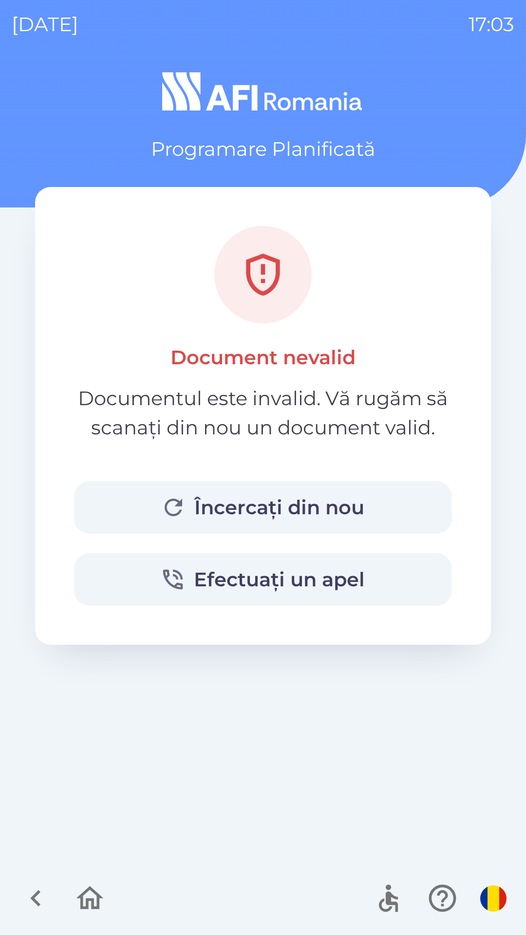
click at [131, 504] on button "Încercați din nou" at bounding box center [263, 507] width 378 height 53
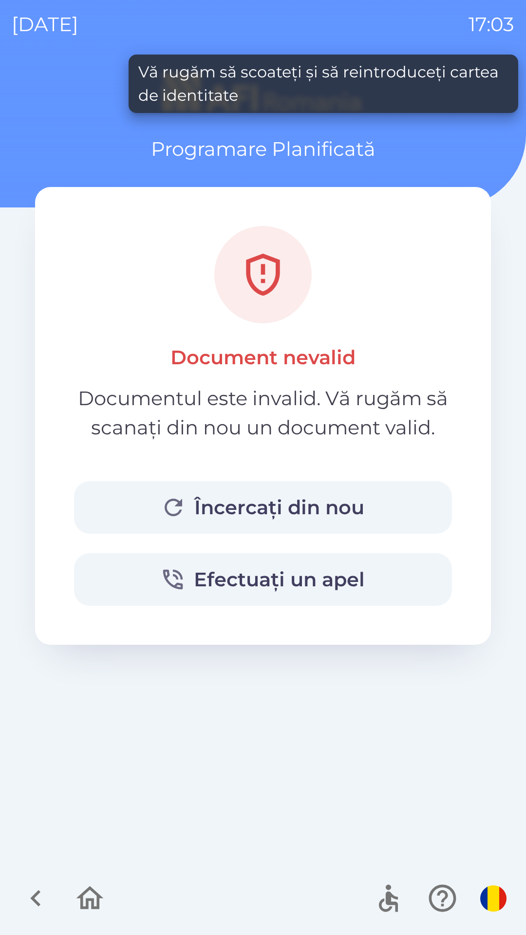
click at [174, 508] on icon "button" at bounding box center [173, 507] width 26 height 26
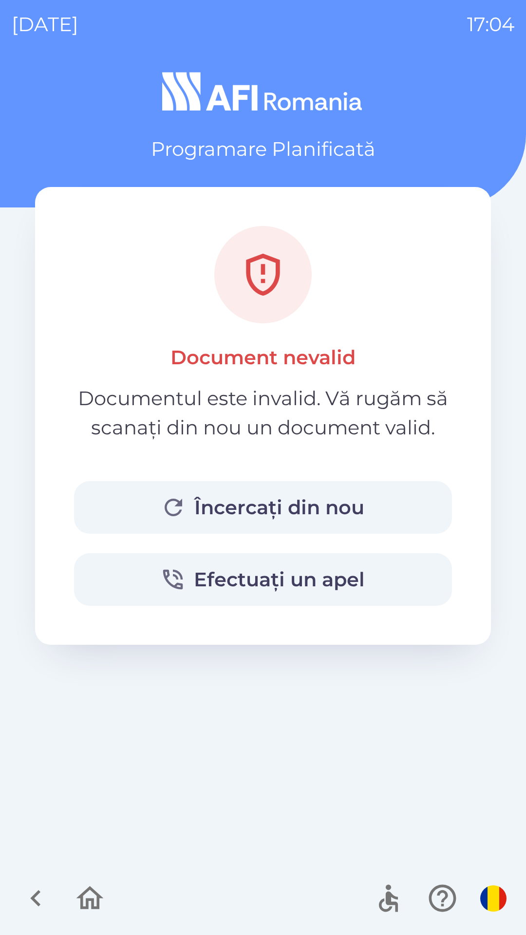
click at [254, 504] on button "Încercați din nou" at bounding box center [263, 507] width 378 height 53
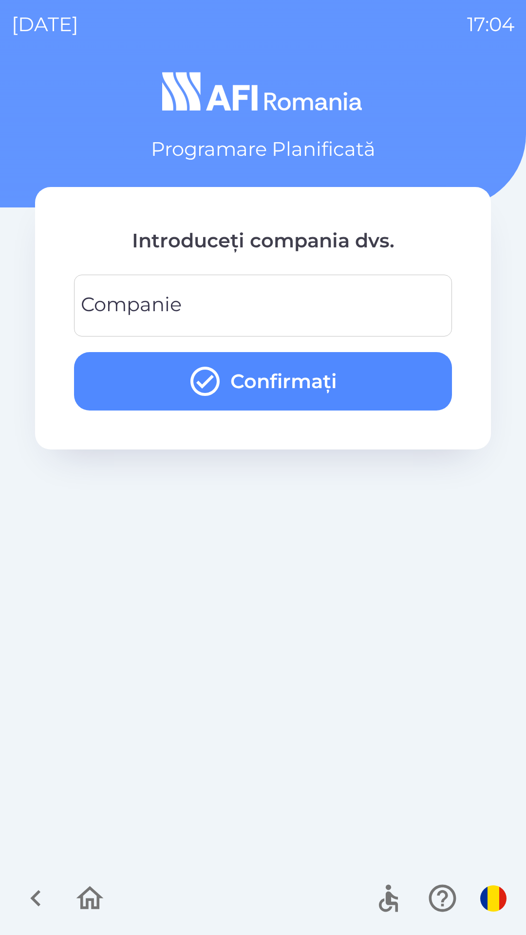
click at [217, 309] on input "Companie" at bounding box center [263, 305] width 355 height 38
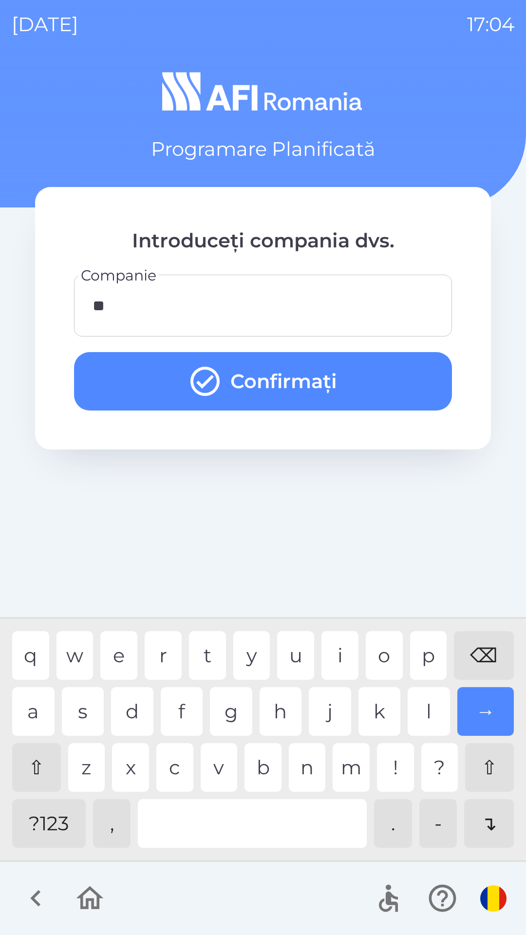
type input "***"
click at [129, 378] on button "Confirmați" at bounding box center [263, 381] width 378 height 58
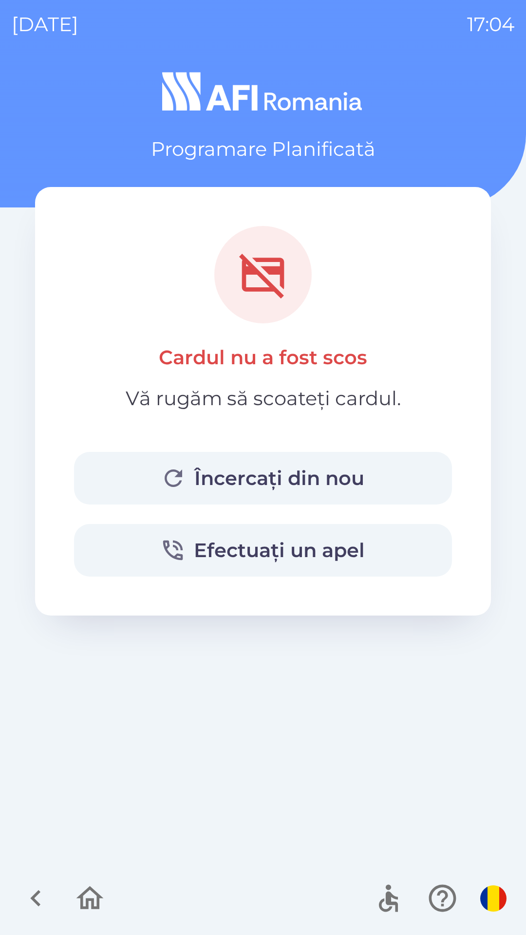
click at [249, 480] on button "Încercați din nou" at bounding box center [263, 478] width 378 height 53
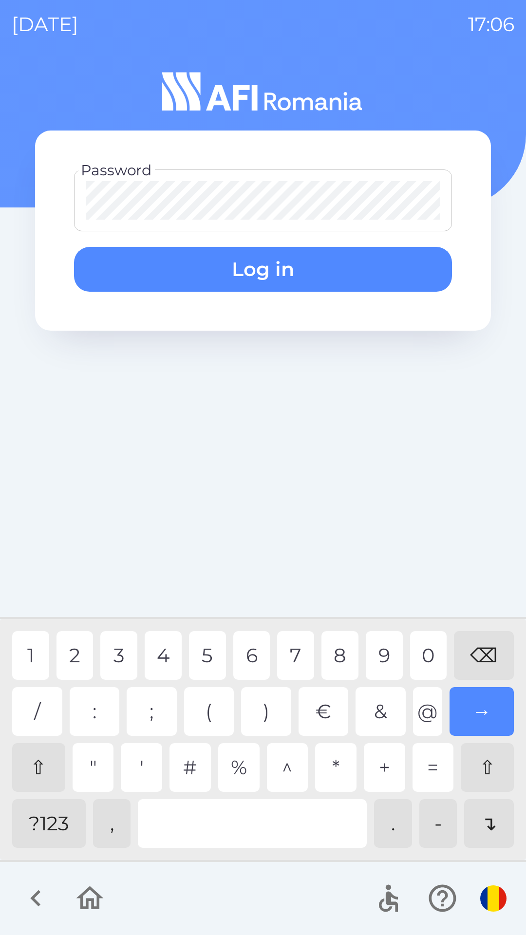
click at [238, 649] on div "6" at bounding box center [251, 655] width 37 height 49
click at [115, 656] on div "3" at bounding box center [118, 655] width 37 height 49
click at [413, 655] on div "0" at bounding box center [428, 655] width 37 height 49
click at [85, 648] on div "2" at bounding box center [75, 655] width 37 height 49
click at [289, 275] on button "Log in" at bounding box center [263, 269] width 378 height 45
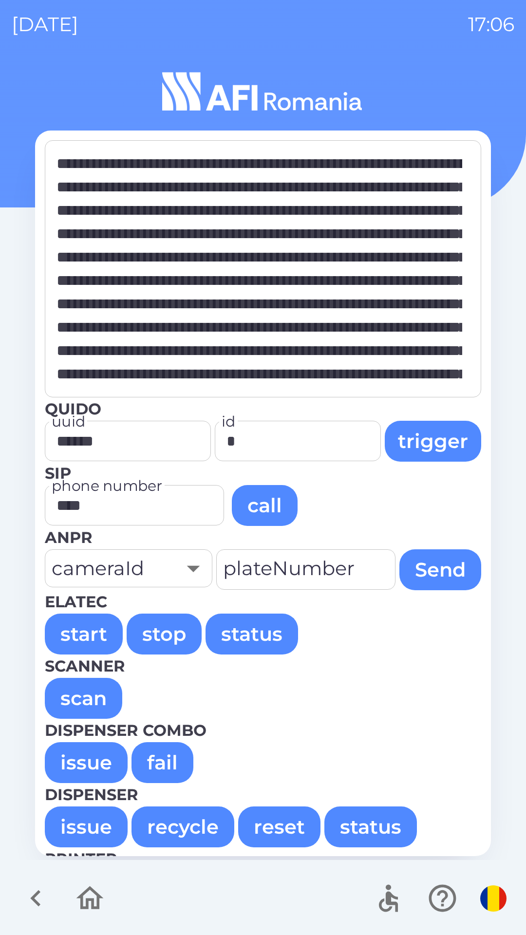
click at [87, 763] on button "issue" at bounding box center [86, 762] width 83 height 41
click at [79, 773] on button "issue" at bounding box center [86, 762] width 83 height 41
click at [99, 753] on button "issue" at bounding box center [86, 762] width 83 height 41
click at [66, 755] on button "issue" at bounding box center [86, 762] width 83 height 41
click at [70, 752] on button "issue" at bounding box center [86, 762] width 83 height 41
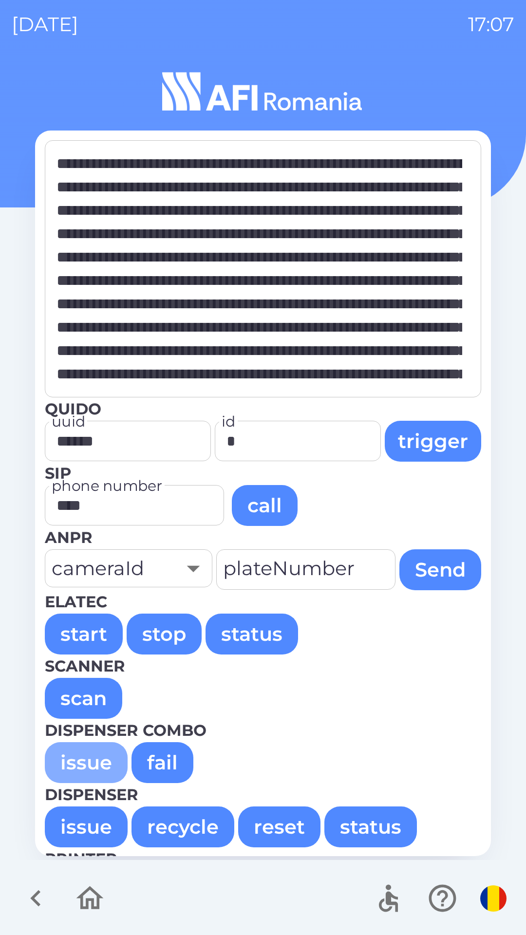
click at [64, 764] on button "issue" at bounding box center [86, 762] width 83 height 41
click at [59, 754] on button "issue" at bounding box center [86, 762] width 83 height 41
click at [79, 768] on button "issue" at bounding box center [86, 762] width 83 height 41
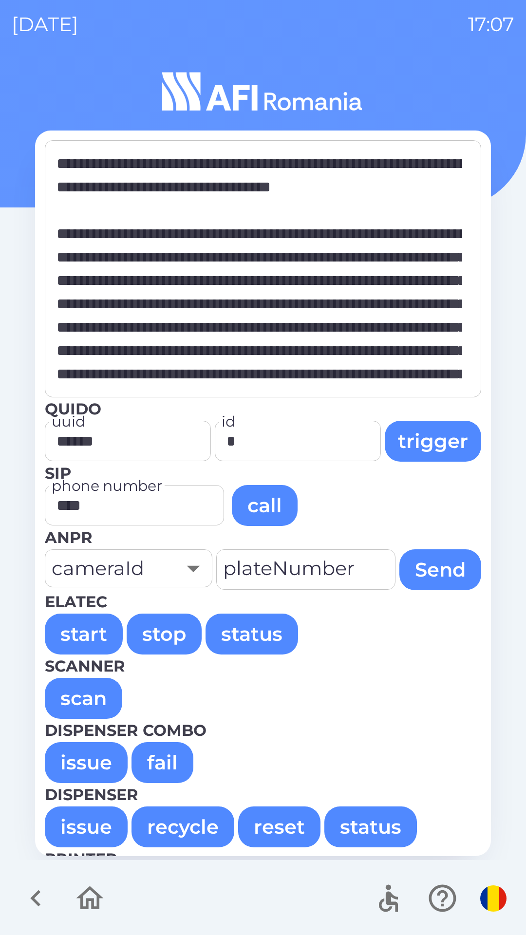
click at [57, 753] on button "issue" at bounding box center [86, 762] width 83 height 41
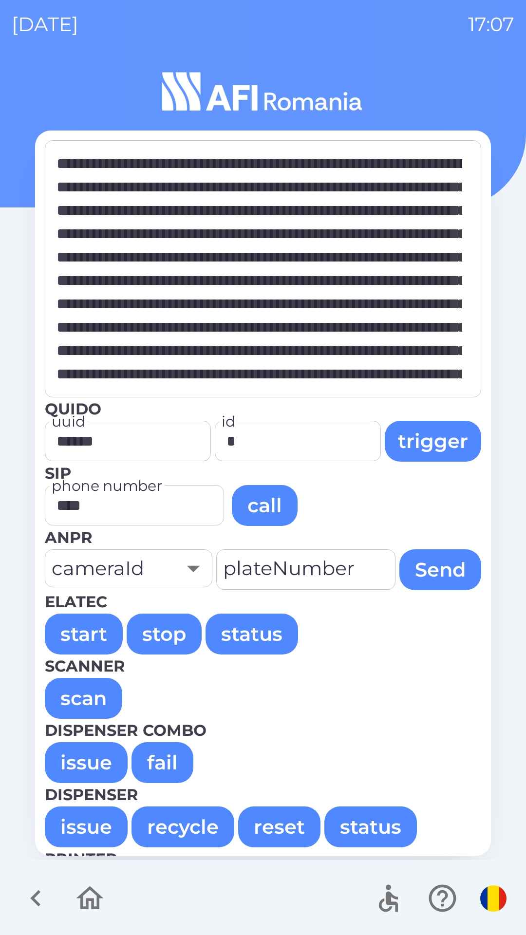
click at [86, 749] on button "issue" at bounding box center [86, 762] width 83 height 41
click at [68, 771] on button "issue" at bounding box center [86, 762] width 83 height 41
click at [98, 764] on button "issue" at bounding box center [86, 762] width 83 height 41
click at [79, 762] on button "issue" at bounding box center [86, 762] width 83 height 41
click at [56, 748] on button "issue" at bounding box center [86, 762] width 83 height 41
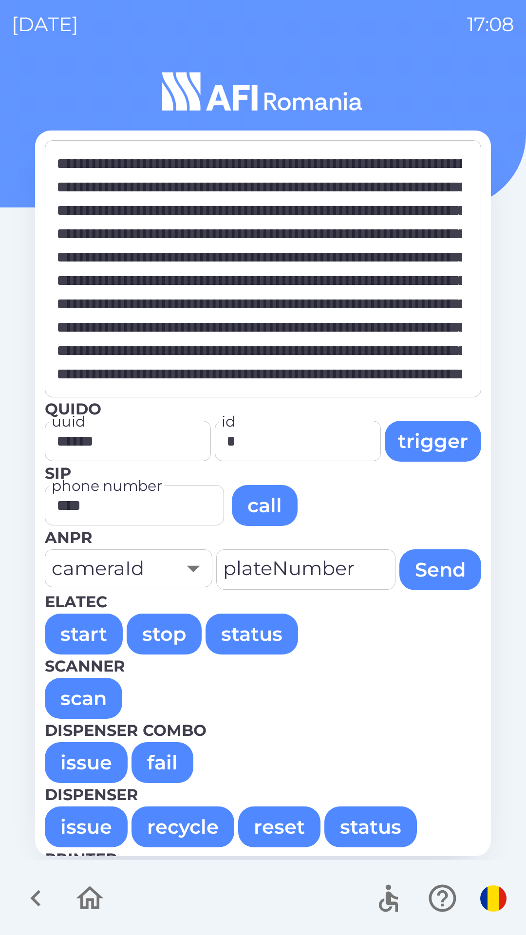
click at [63, 756] on button "issue" at bounding box center [86, 762] width 83 height 41
click at [74, 760] on button "issue" at bounding box center [86, 762] width 83 height 41
click at [64, 759] on button "issue" at bounding box center [86, 762] width 83 height 41
click at [88, 759] on button "issue" at bounding box center [86, 762] width 83 height 41
click at [77, 763] on button "issue" at bounding box center [86, 762] width 83 height 41
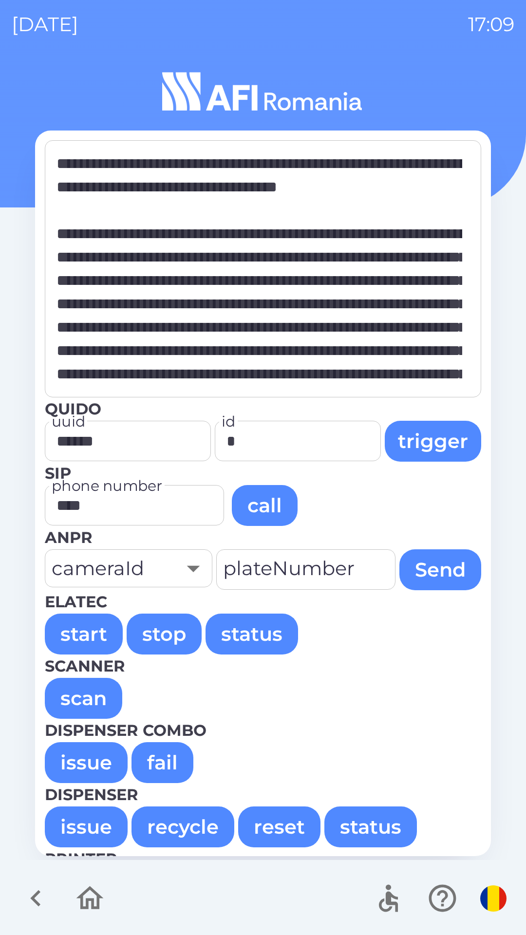
click at [86, 763] on button "issue" at bounding box center [86, 762] width 83 height 41
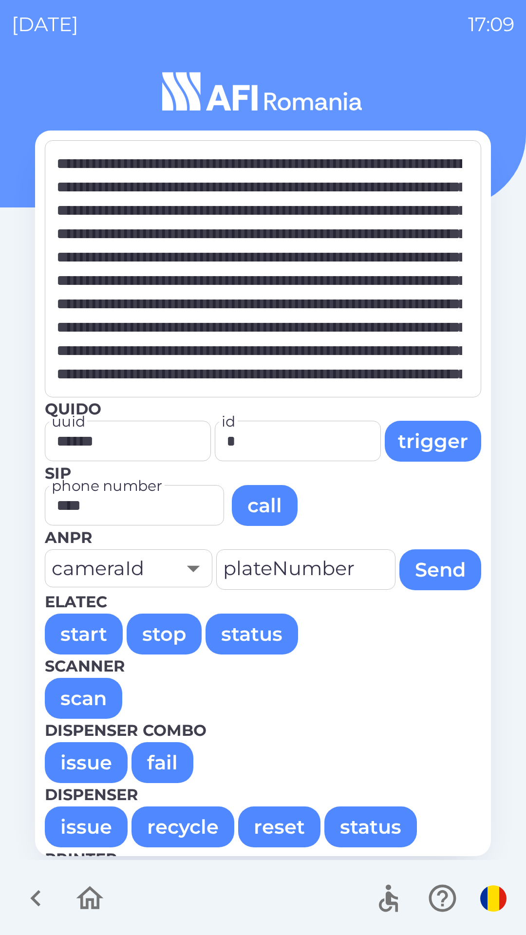
click at [91, 757] on button "issue" at bounding box center [86, 762] width 83 height 41
click at [76, 763] on button "issue" at bounding box center [86, 762] width 83 height 41
click at [70, 758] on button "issue" at bounding box center [86, 762] width 83 height 41
click at [69, 763] on button "issue" at bounding box center [86, 762] width 83 height 41
click at [82, 826] on button "issue" at bounding box center [86, 827] width 83 height 41
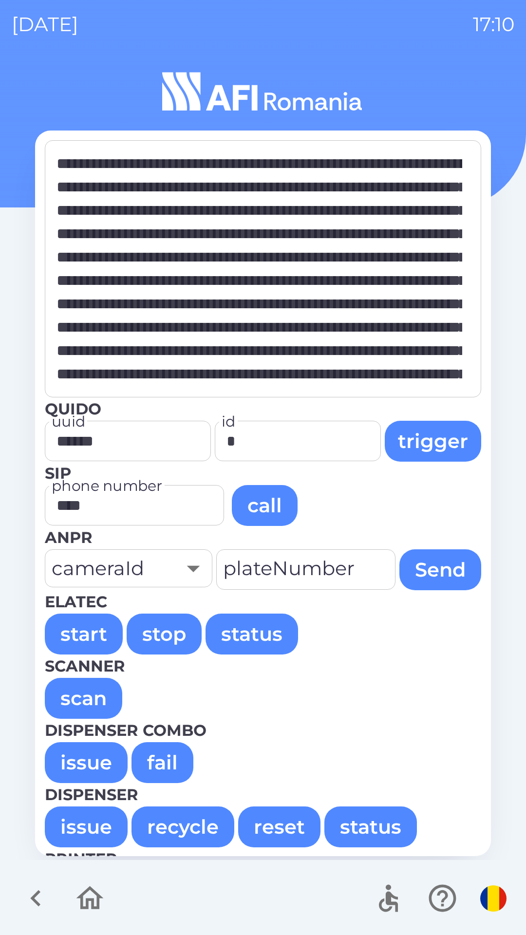
click at [76, 763] on button "issue" at bounding box center [86, 762] width 83 height 41
click at [61, 756] on button "issue" at bounding box center [86, 762] width 83 height 41
type textarea "**********"
